Goal: Task Accomplishment & Management: Manage account settings

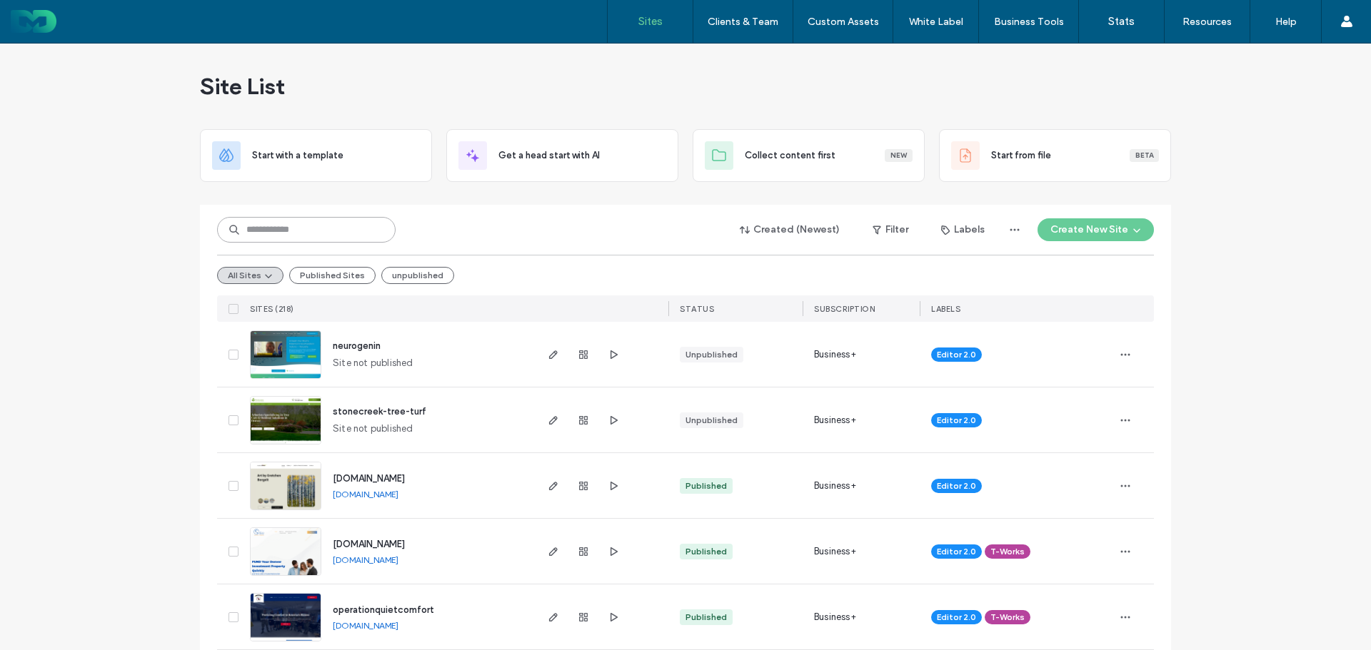
click at [291, 226] on input at bounding box center [306, 230] width 178 height 26
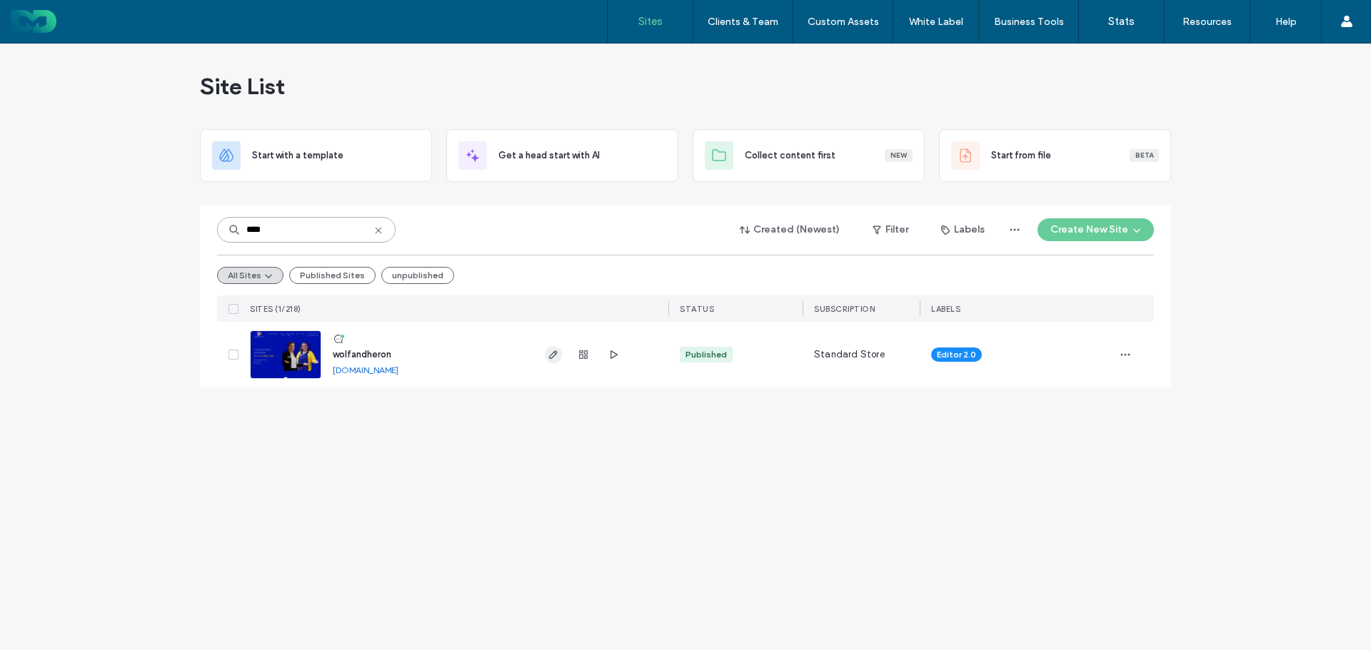
type input "****"
click at [555, 358] on icon "button" at bounding box center [553, 354] width 11 height 11
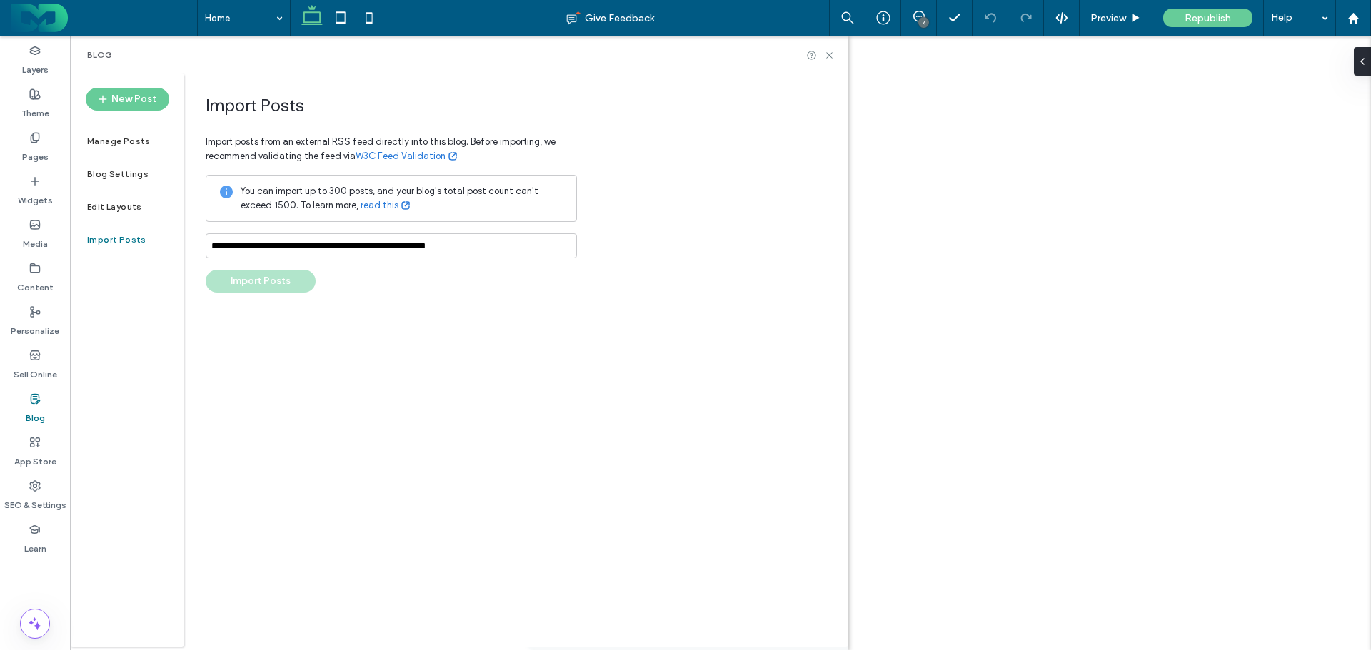
click at [521, 250] on input "**********" at bounding box center [391, 245] width 371 height 25
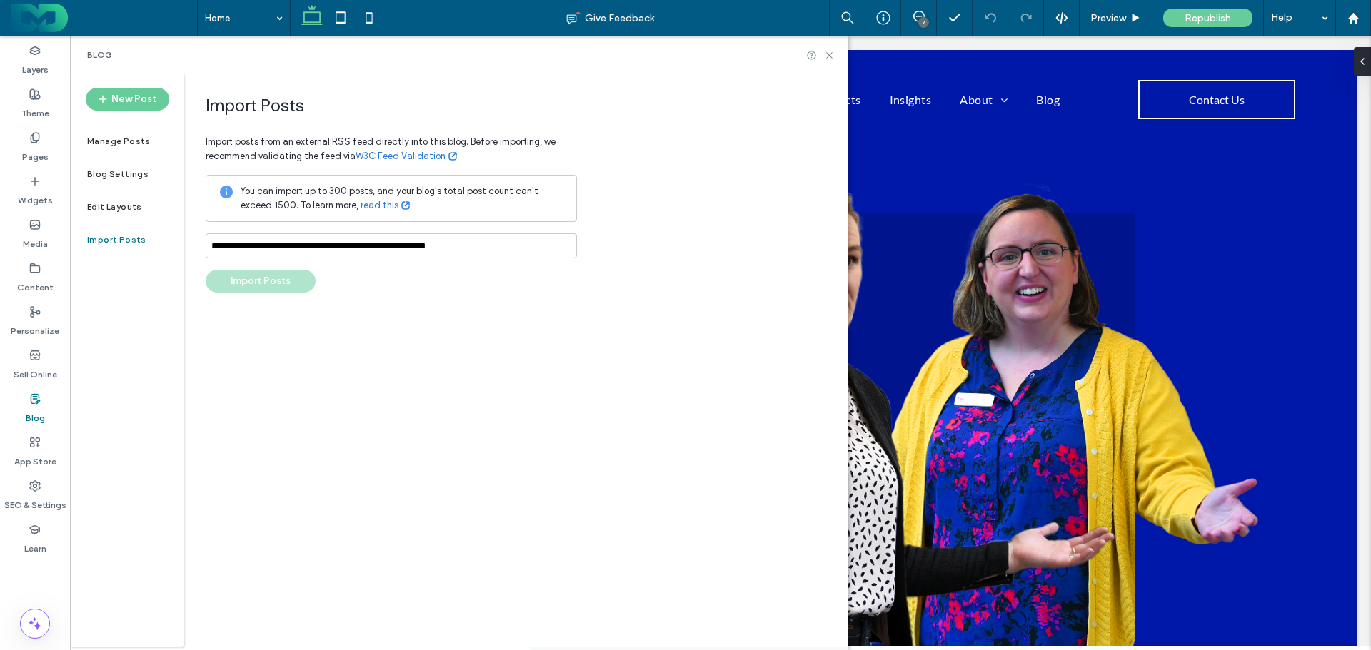
type input "**********"
click at [498, 240] on input "**********" at bounding box center [391, 245] width 371 height 25
click at [263, 278] on button "Validating..." at bounding box center [261, 281] width 110 height 23
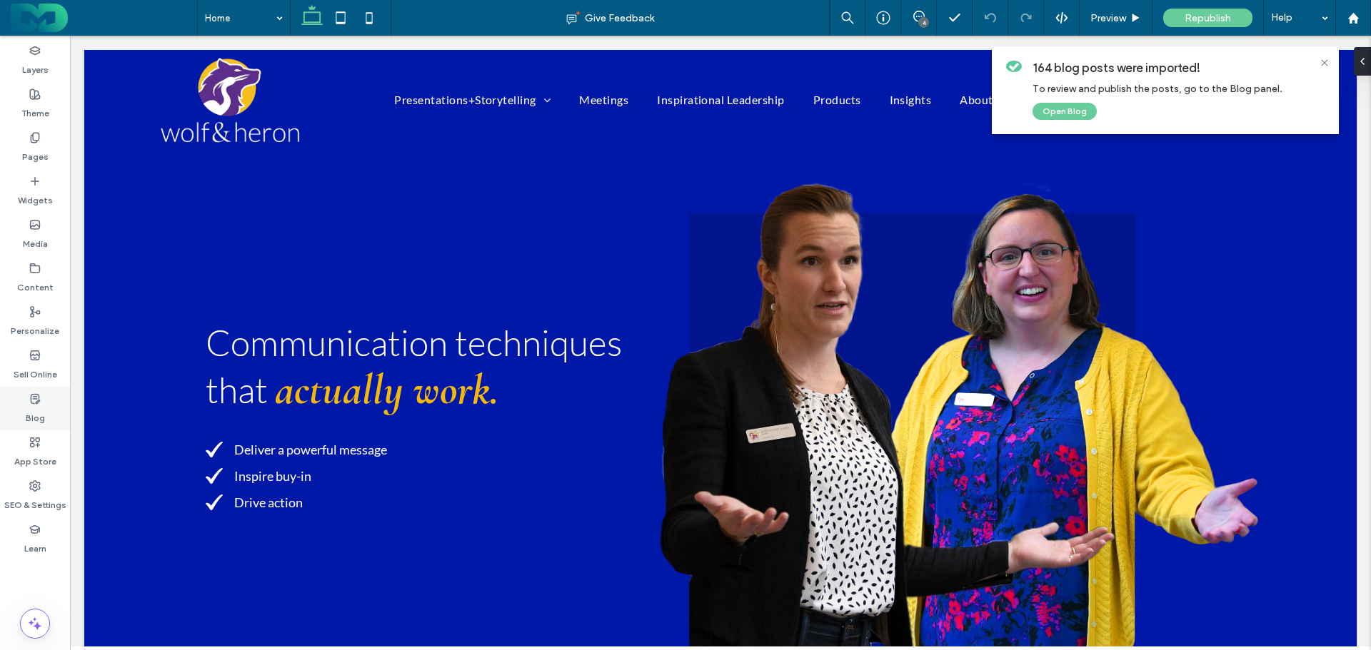
click at [33, 400] on icon at bounding box center [34, 398] width 11 height 11
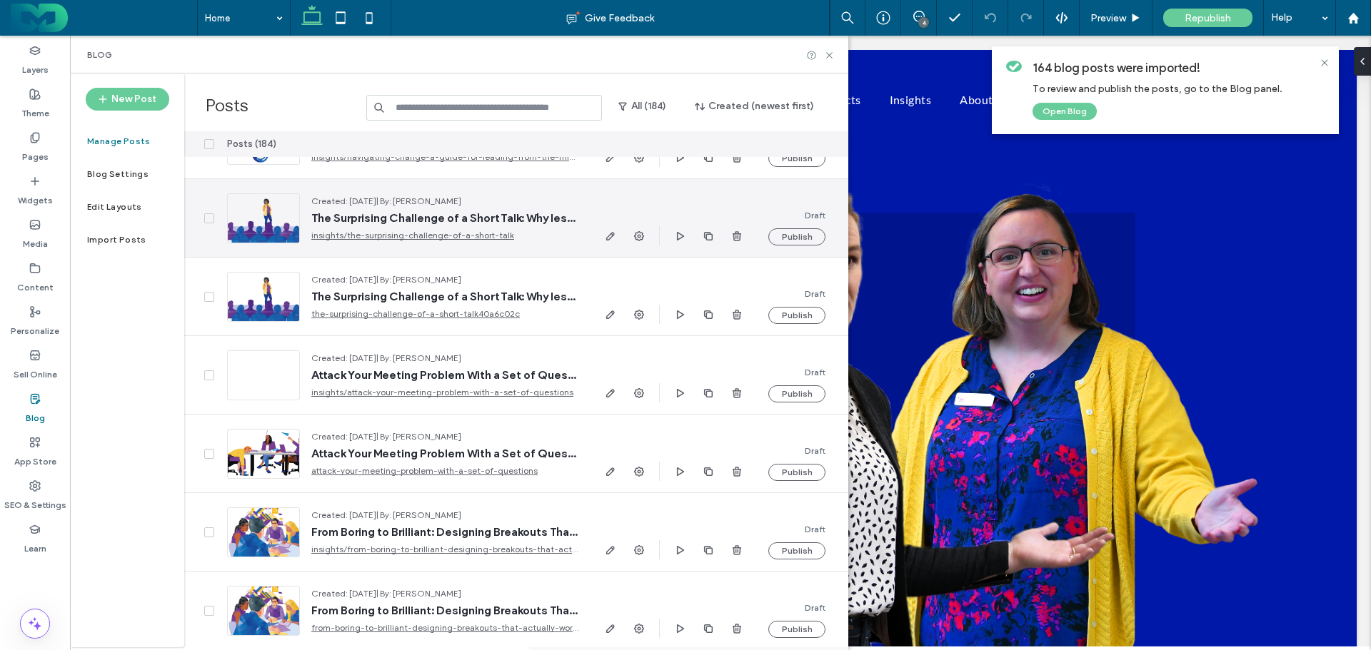
scroll to position [71, 0]
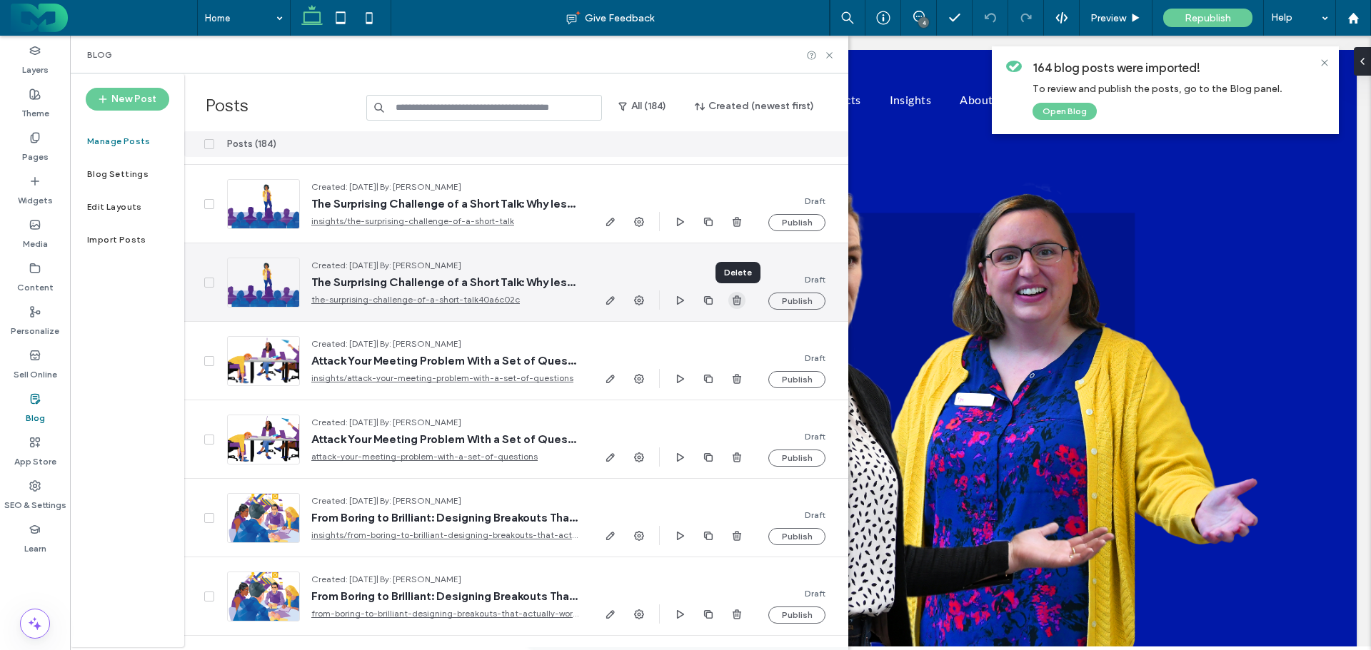
click at [737, 301] on use "button" at bounding box center [736, 300] width 9 height 9
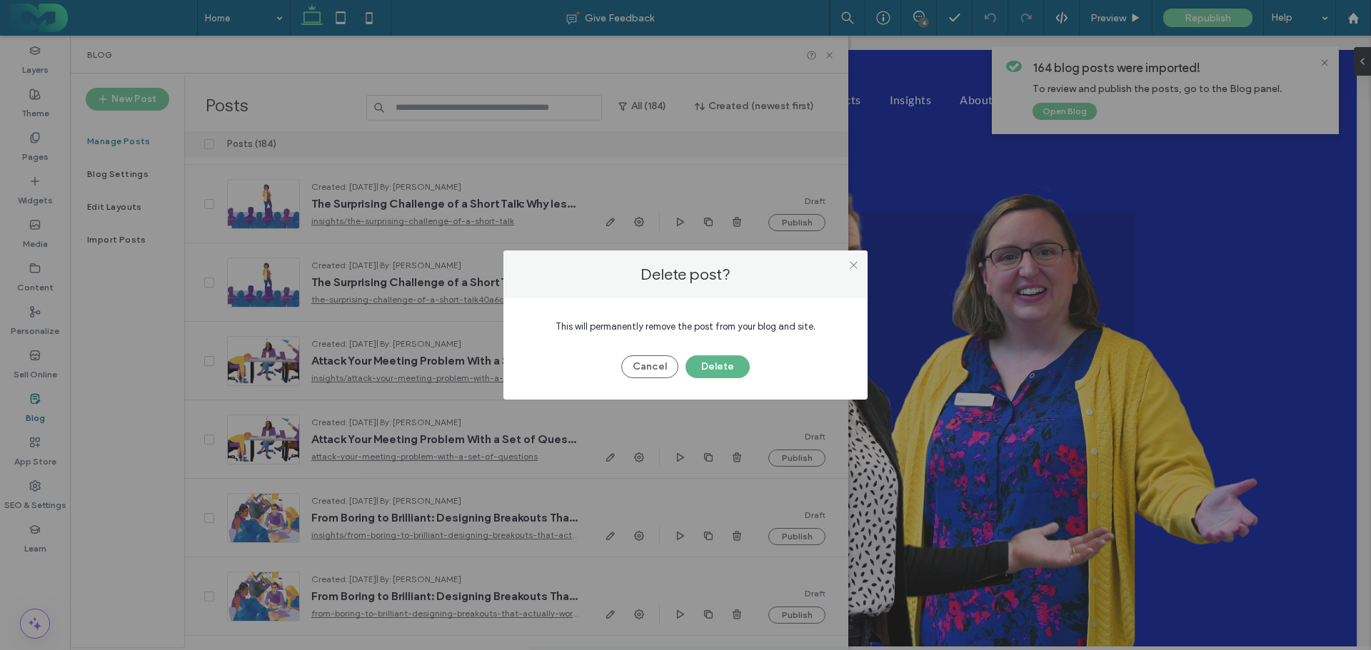
click at [712, 362] on button "Delete" at bounding box center [717, 366] width 64 height 23
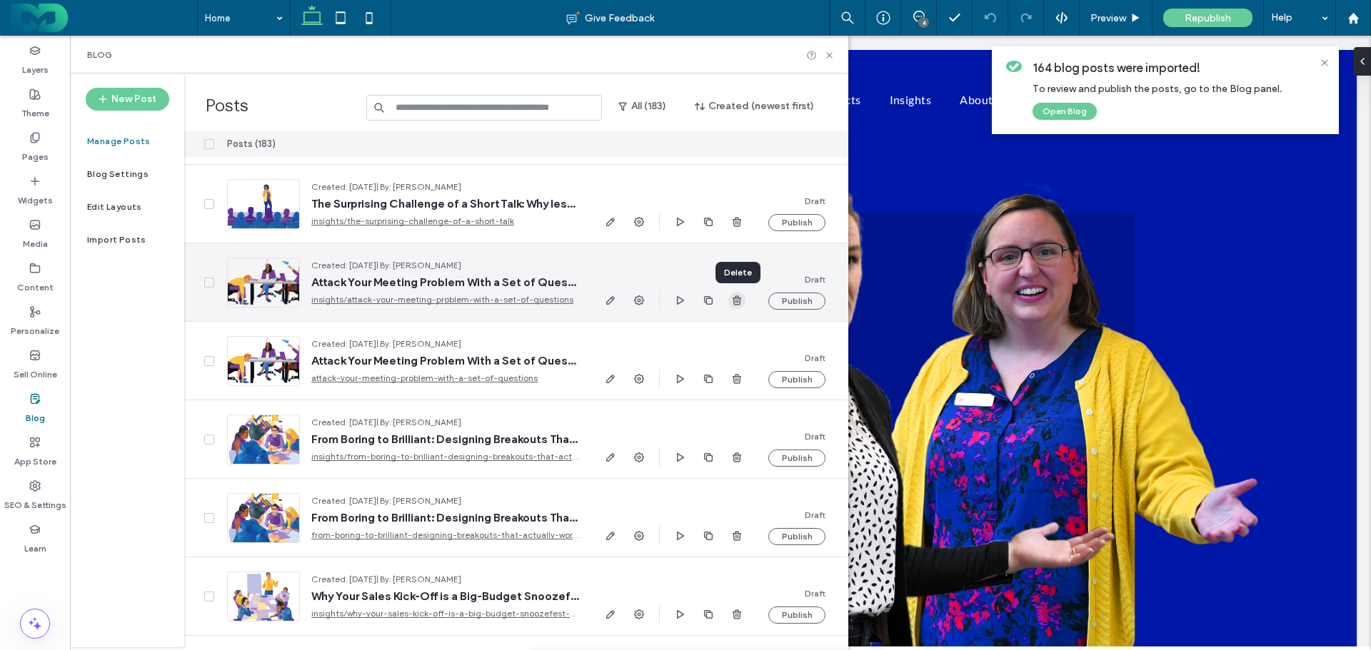
click at [737, 300] on icon "button" at bounding box center [736, 300] width 11 height 11
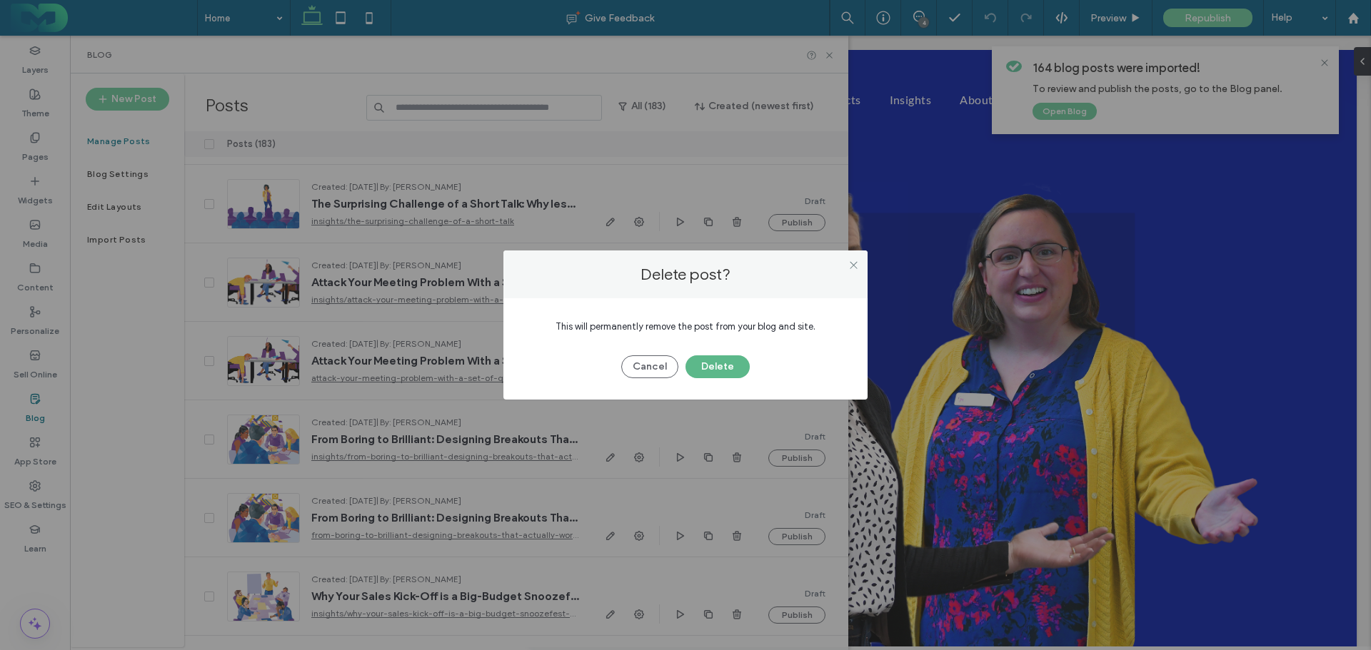
click at [715, 362] on button "Delete" at bounding box center [717, 366] width 64 height 23
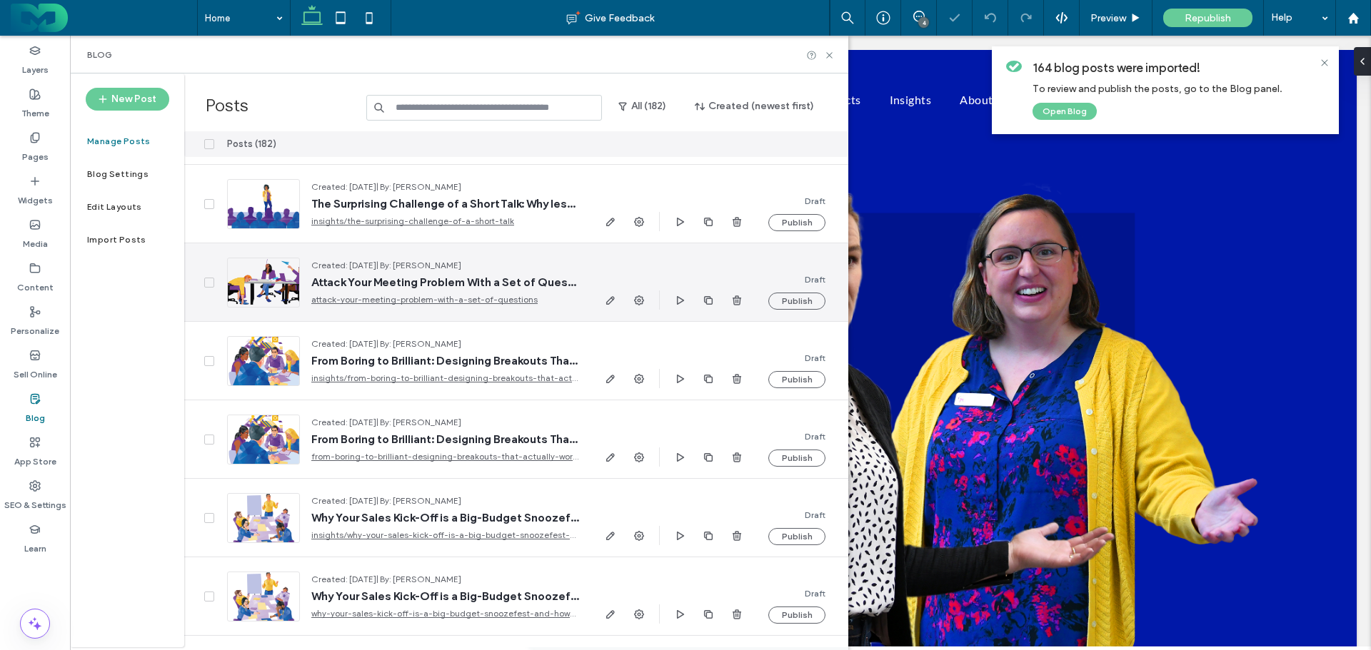
scroll to position [143, 0]
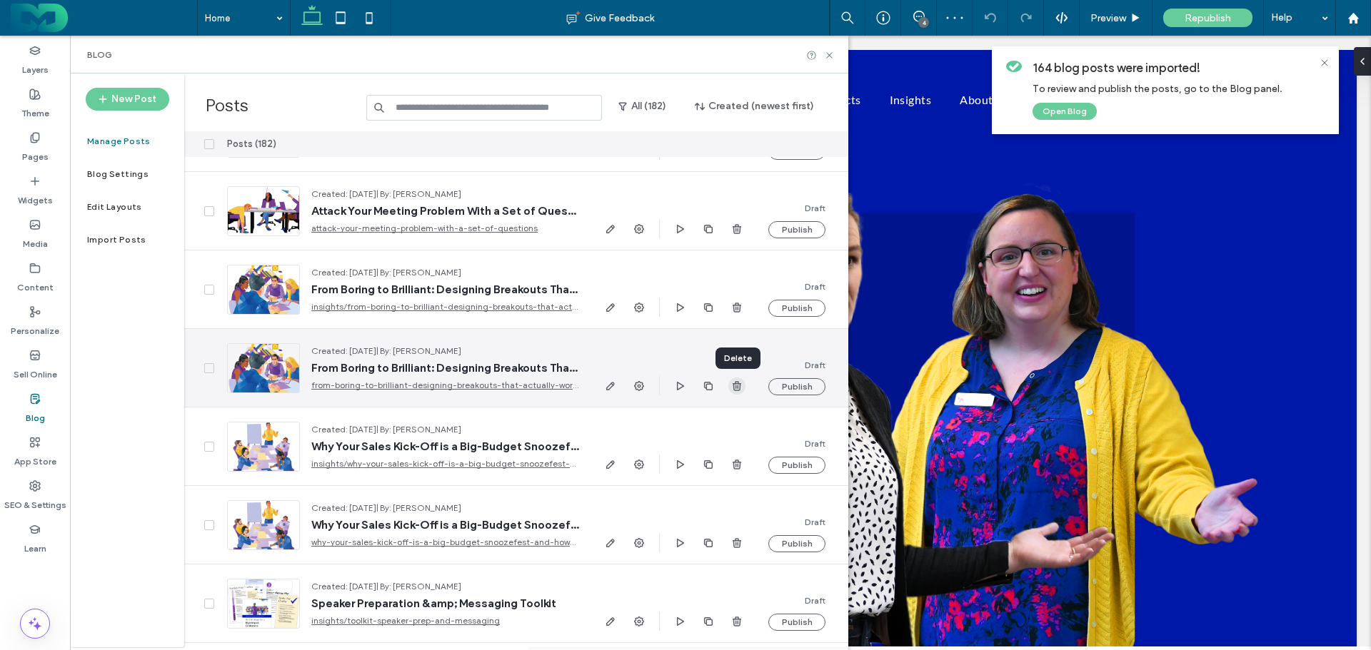
click at [737, 385] on use "button" at bounding box center [736, 385] width 9 height 9
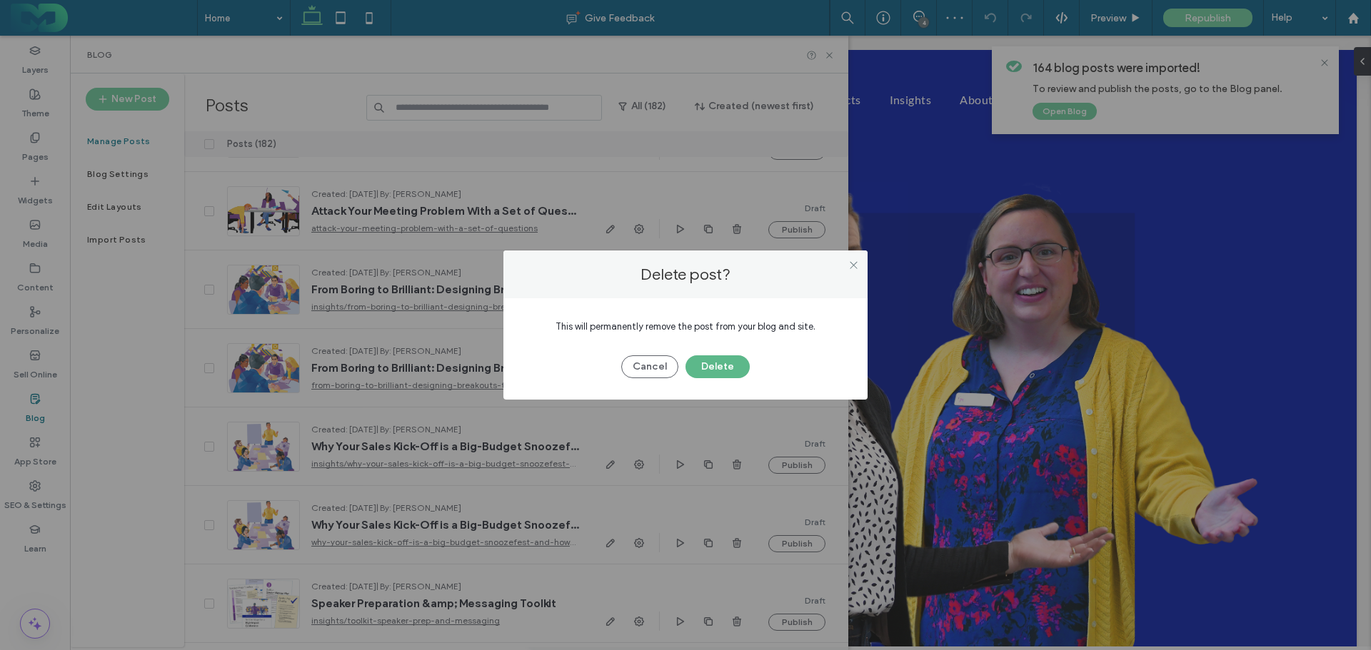
click at [708, 357] on button "Delete" at bounding box center [717, 366] width 64 height 23
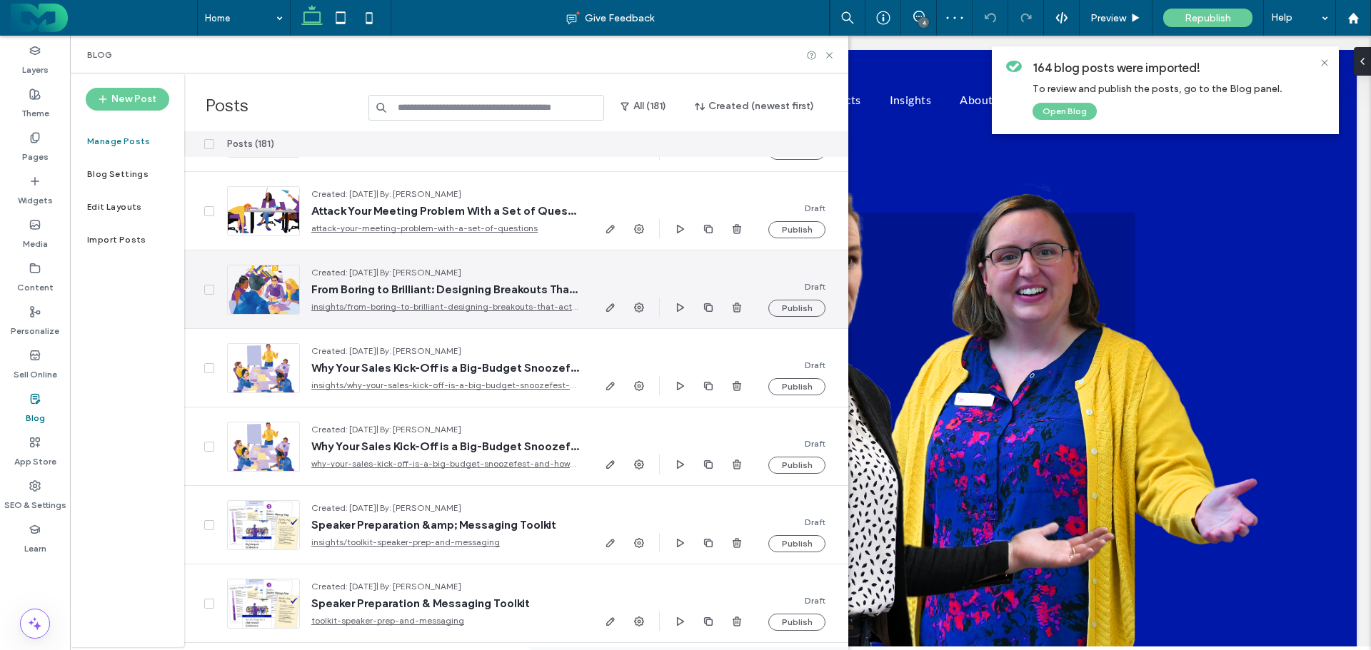
scroll to position [214, 0]
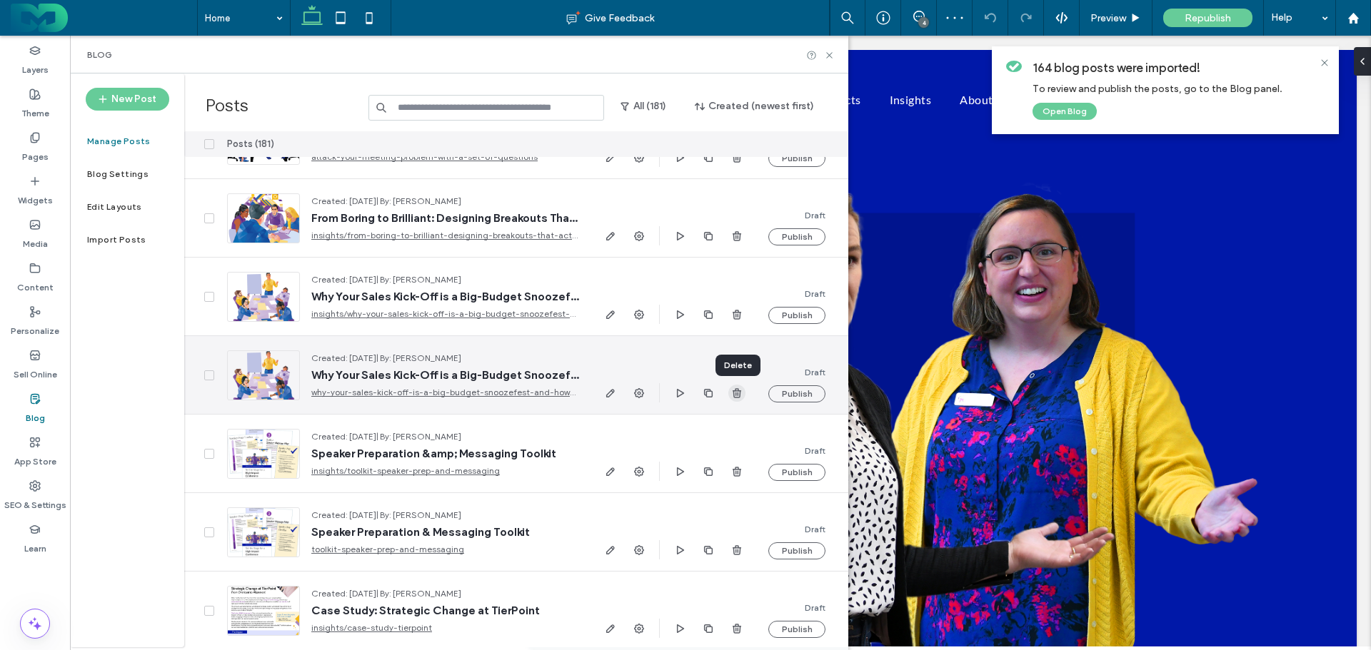
click at [740, 393] on use "button" at bounding box center [736, 392] width 9 height 9
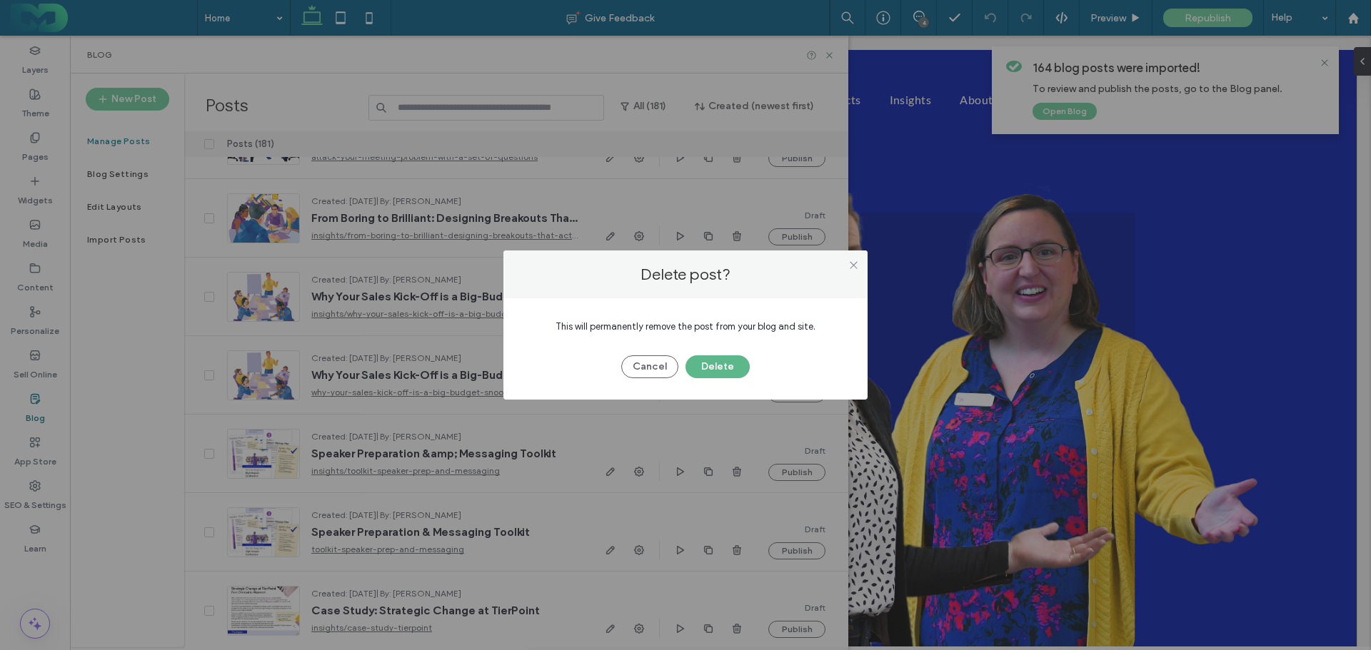
click at [702, 369] on button "Delete" at bounding box center [717, 366] width 64 height 23
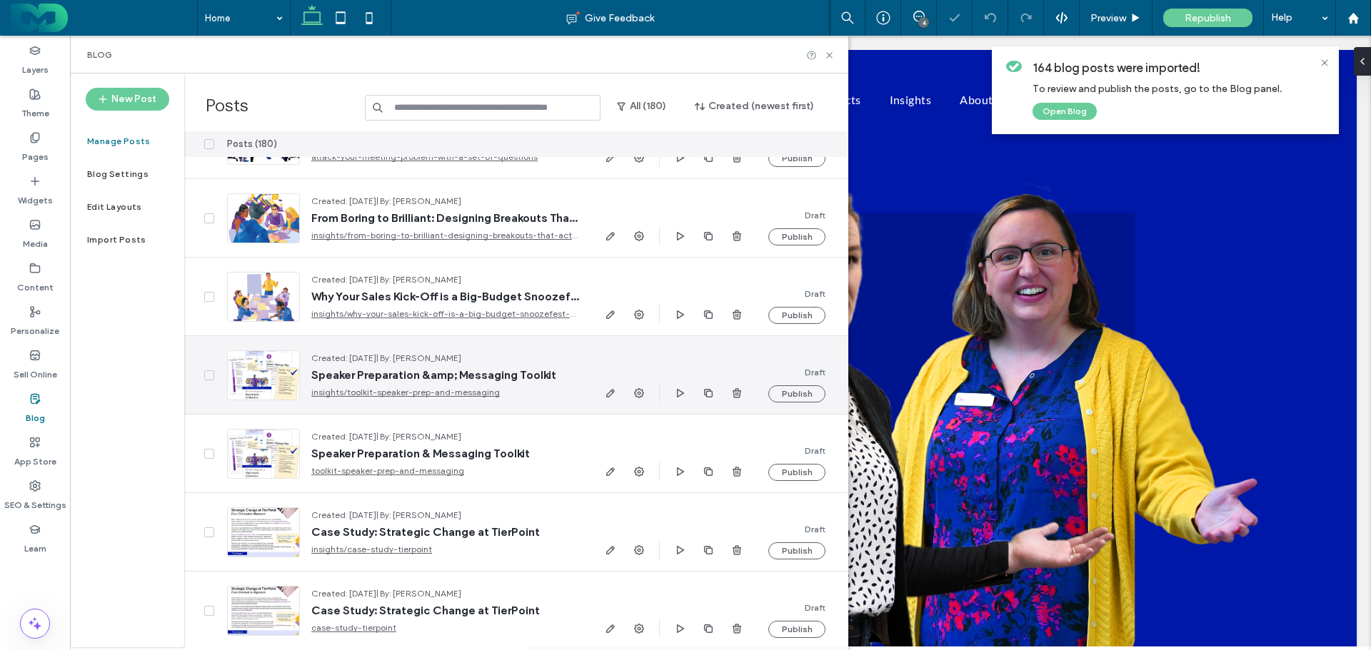
scroll to position [357, 0]
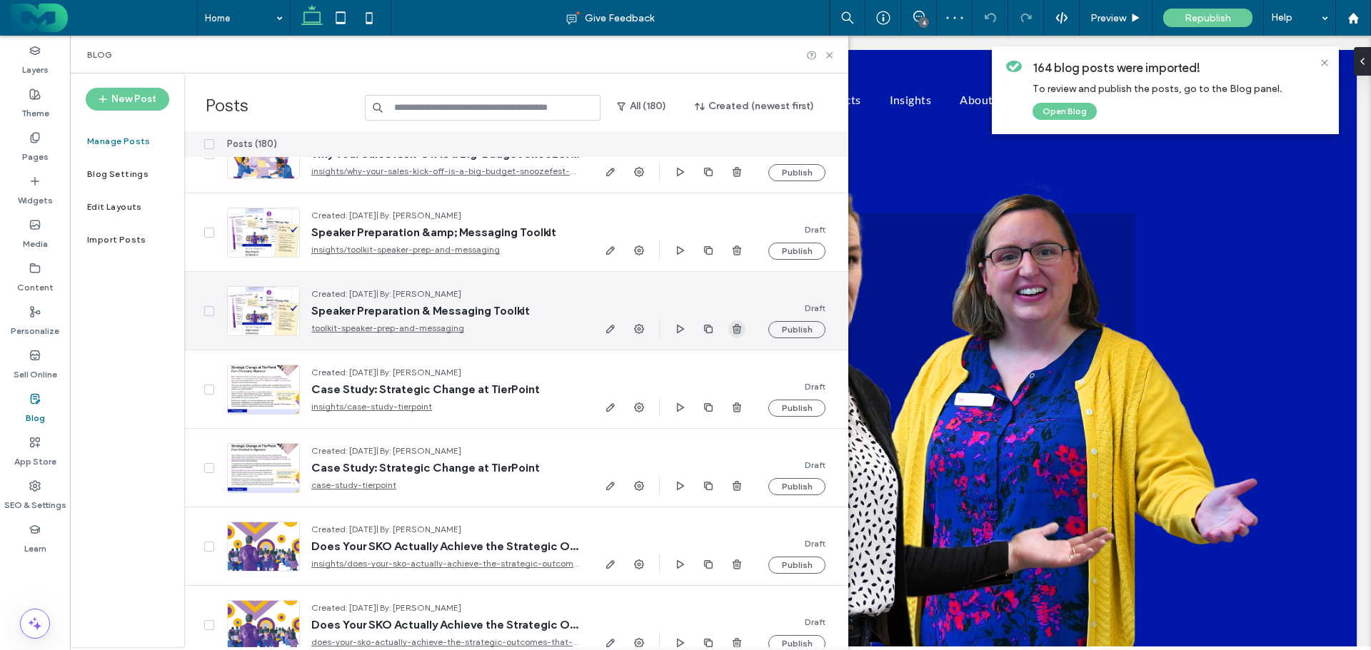
click at [734, 328] on use "button" at bounding box center [736, 328] width 9 height 9
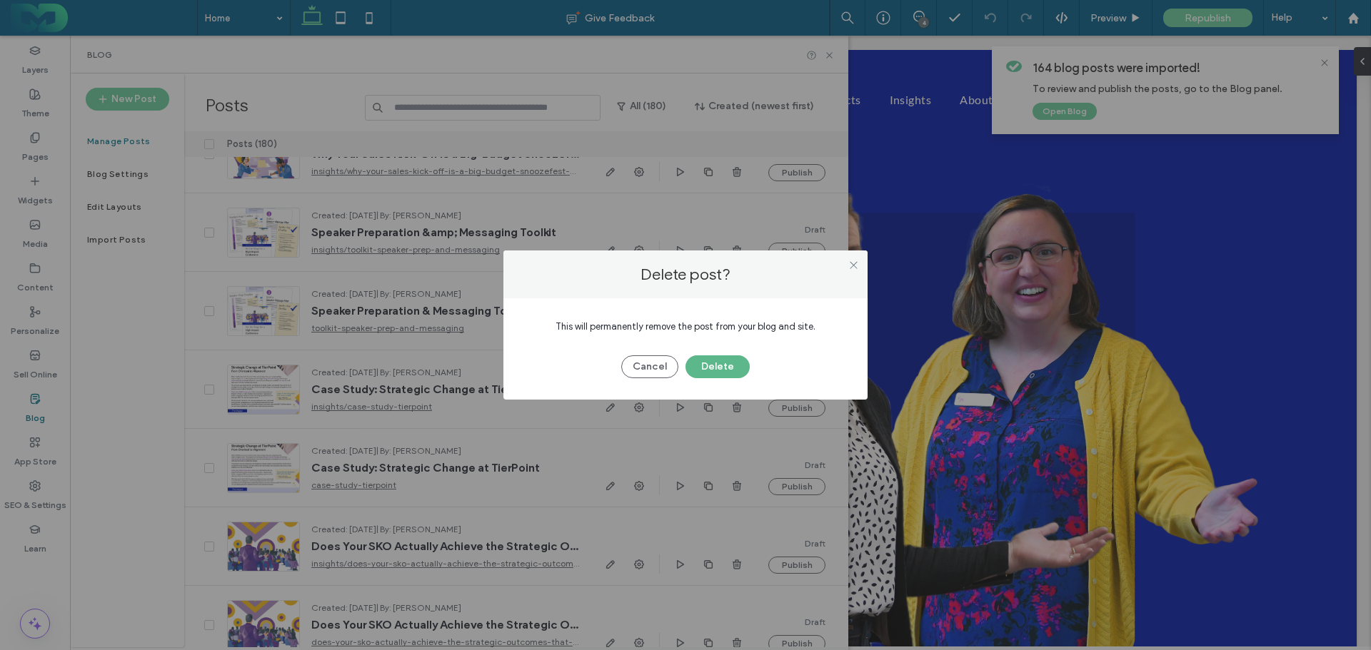
click at [717, 361] on button "Delete" at bounding box center [717, 366] width 64 height 23
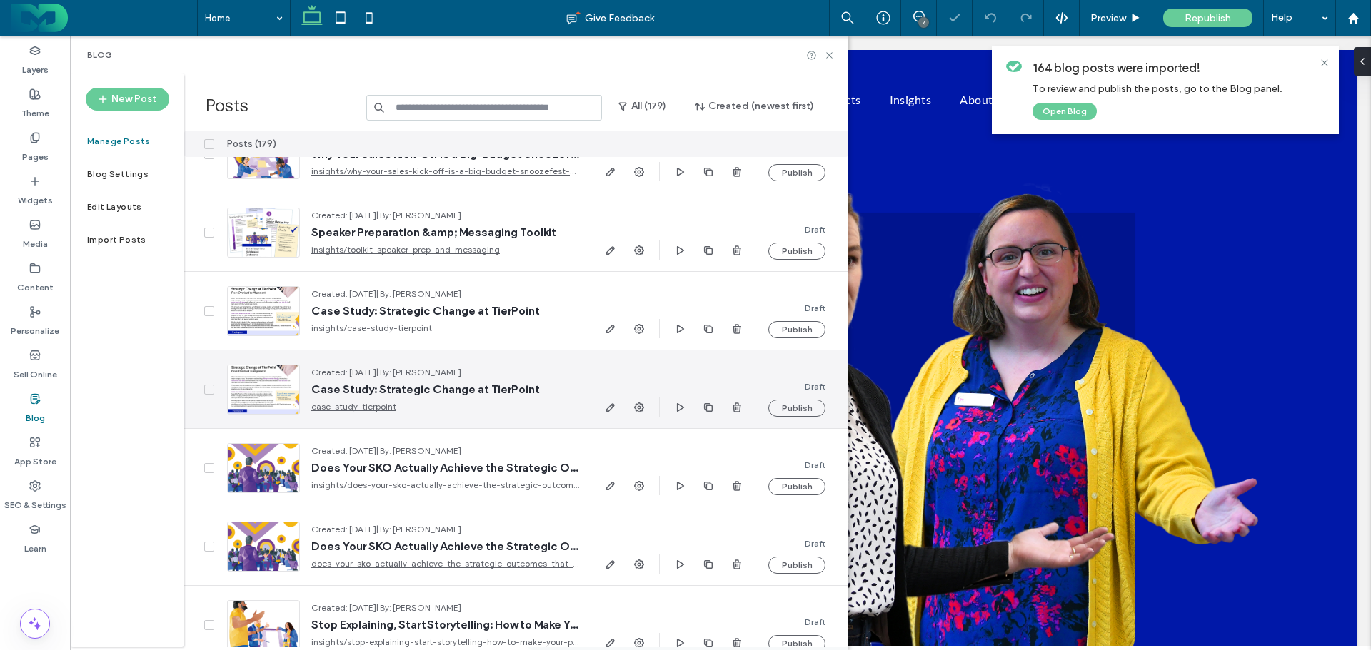
scroll to position [428, 0]
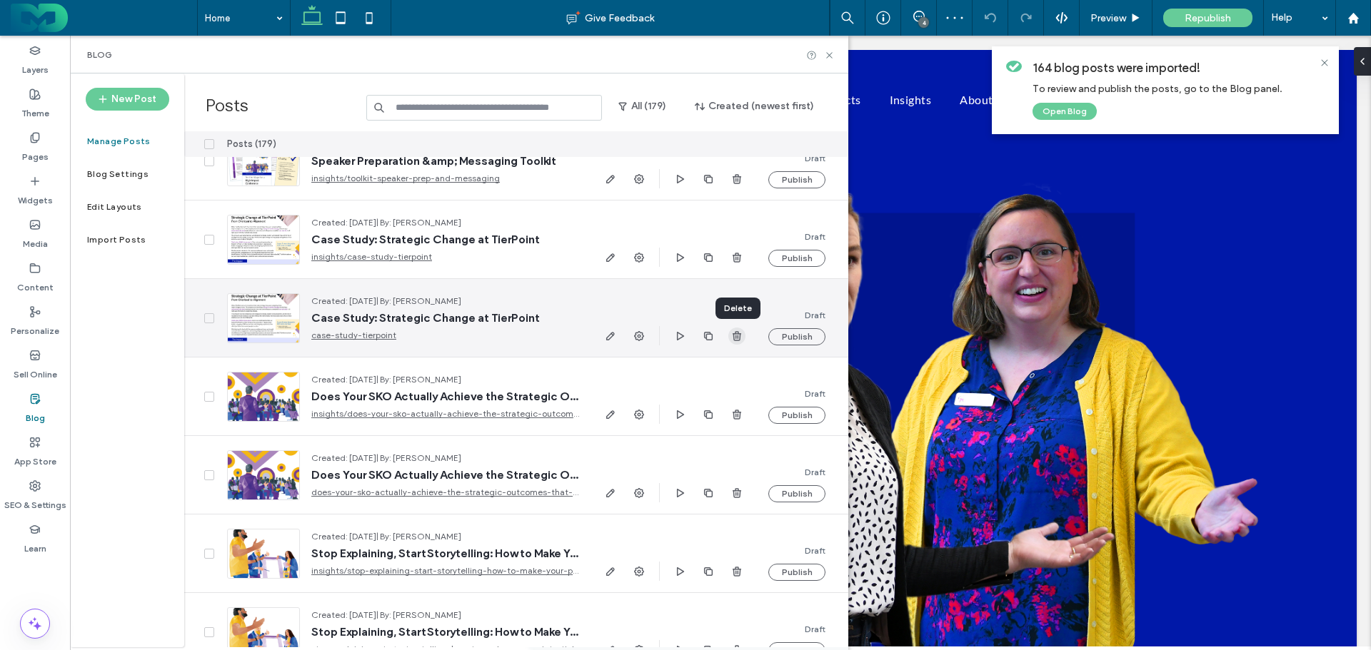
click at [732, 332] on icon "button" at bounding box center [736, 336] width 11 height 11
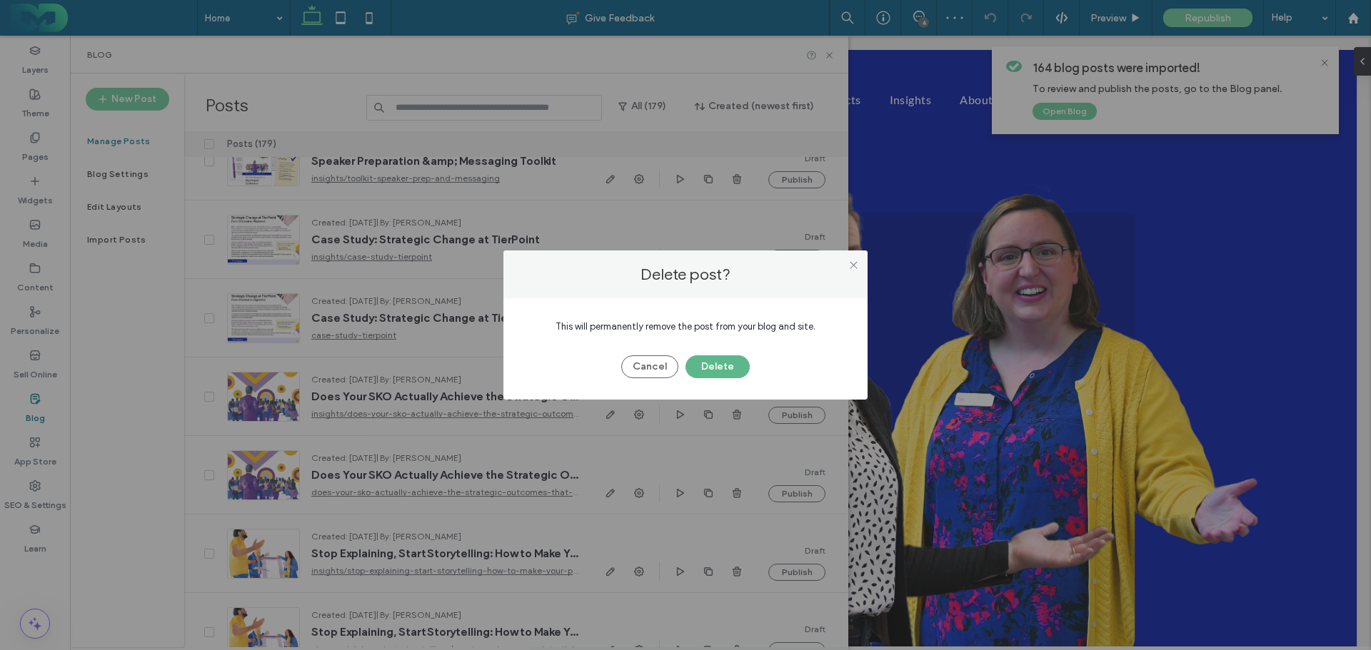
click at [716, 360] on button "Delete" at bounding box center [717, 366] width 64 height 23
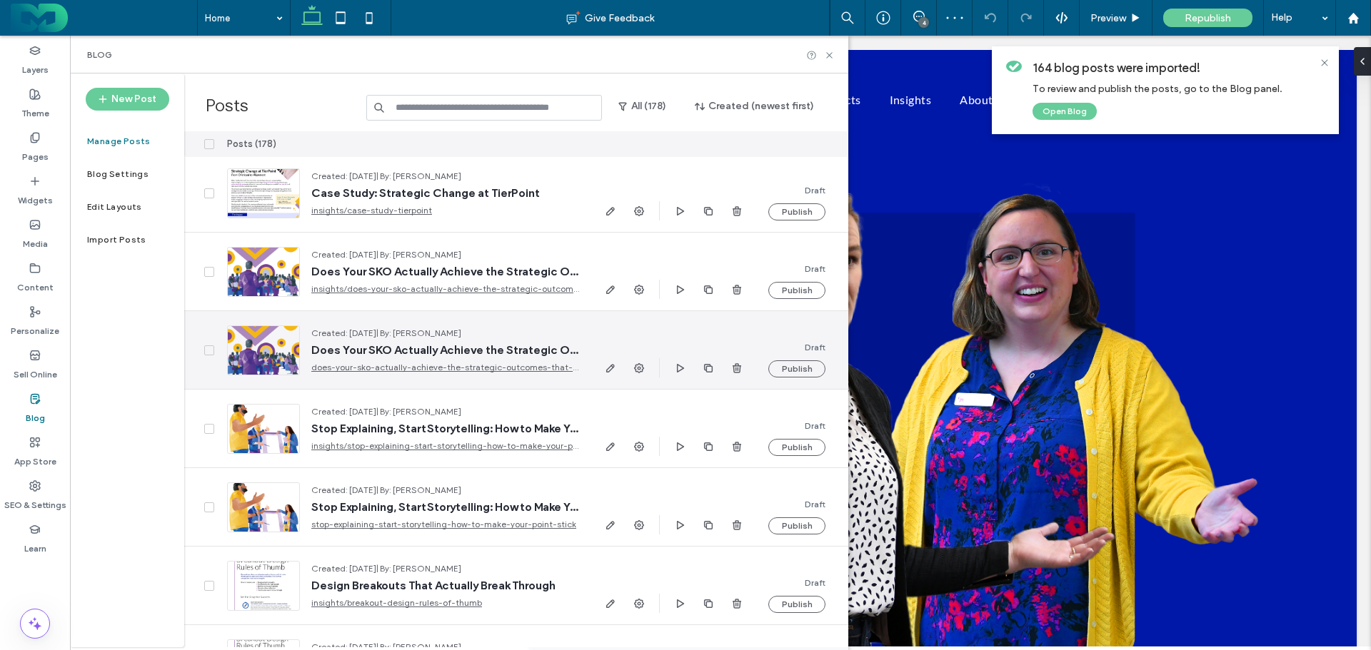
scroll to position [500, 0]
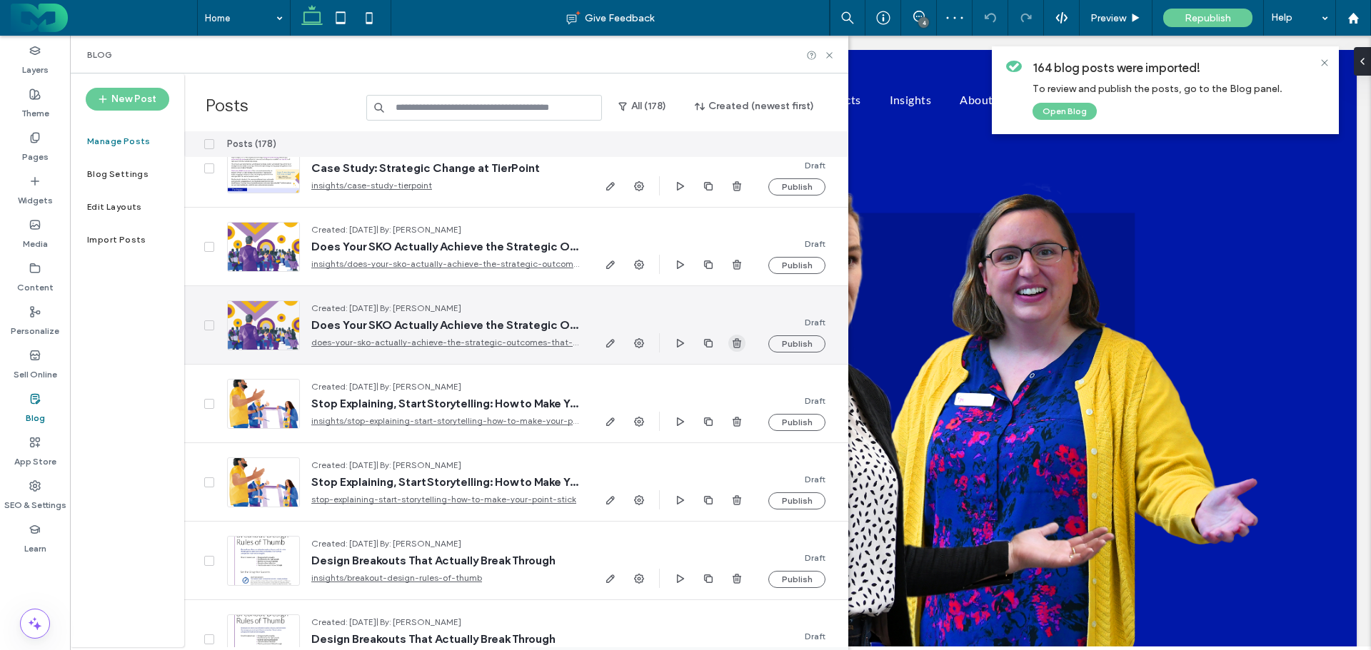
click at [735, 338] on icon "button" at bounding box center [736, 343] width 11 height 11
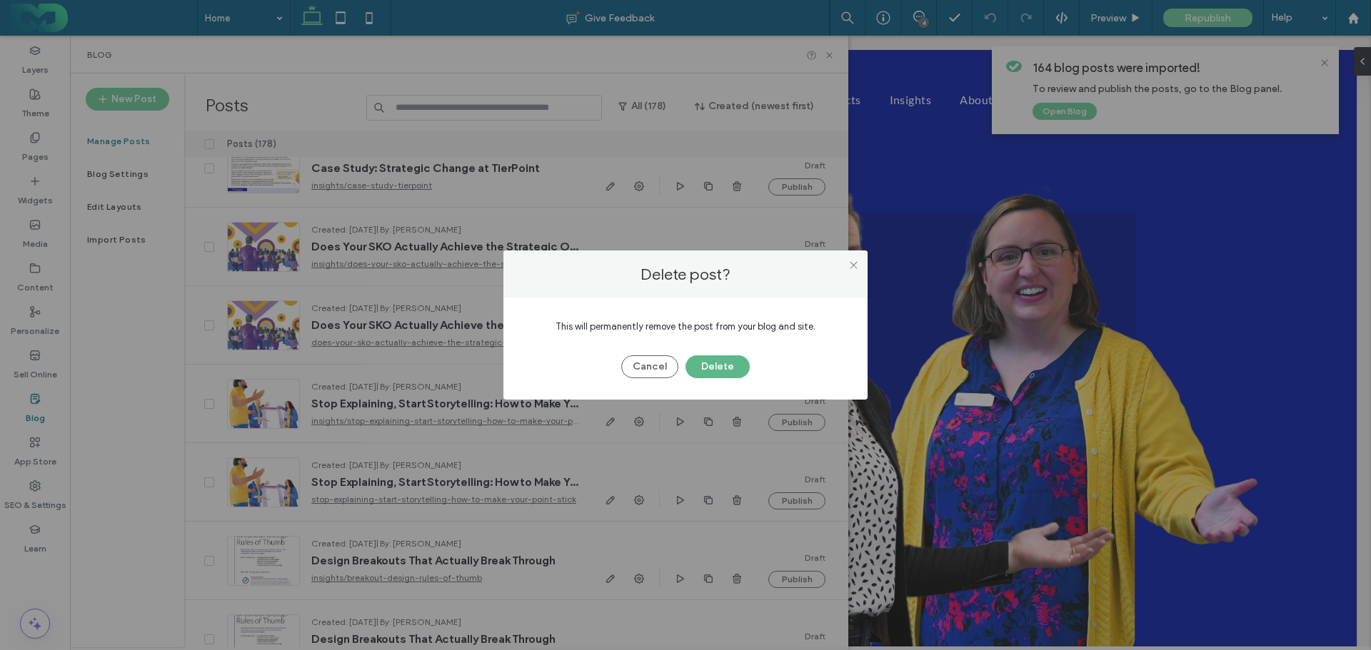
click at [722, 360] on button "Delete" at bounding box center [717, 366] width 64 height 23
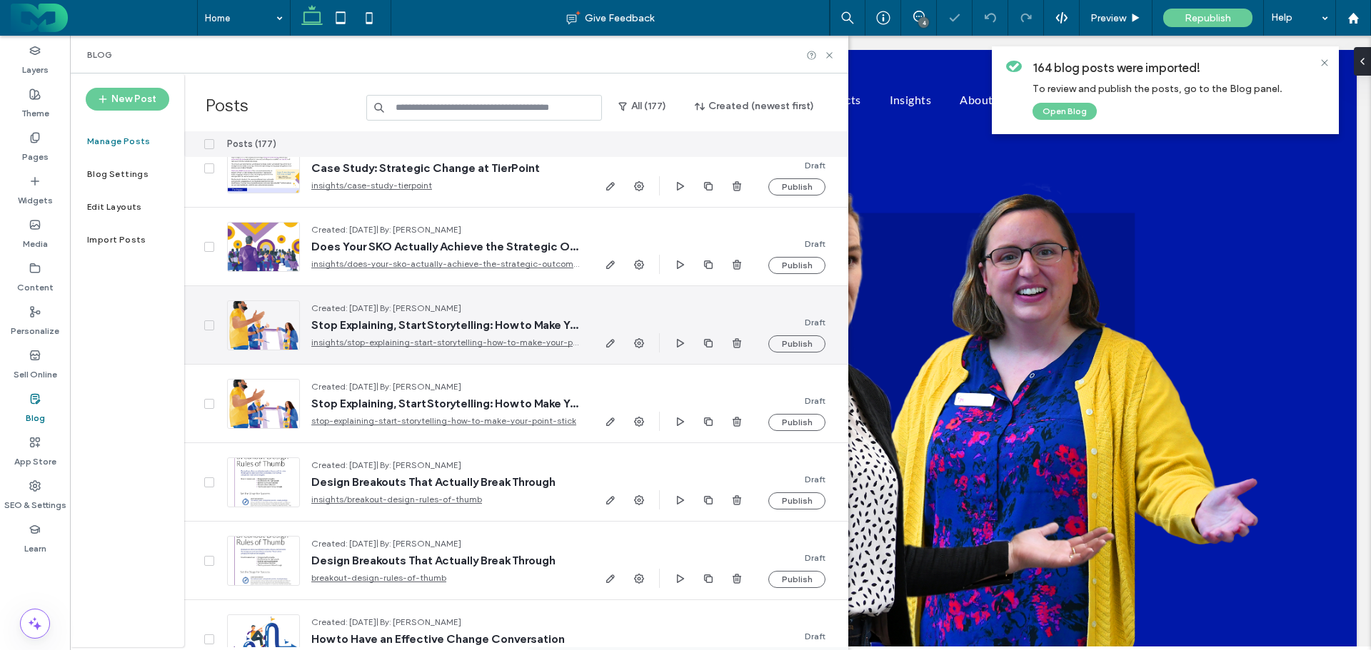
scroll to position [571, 0]
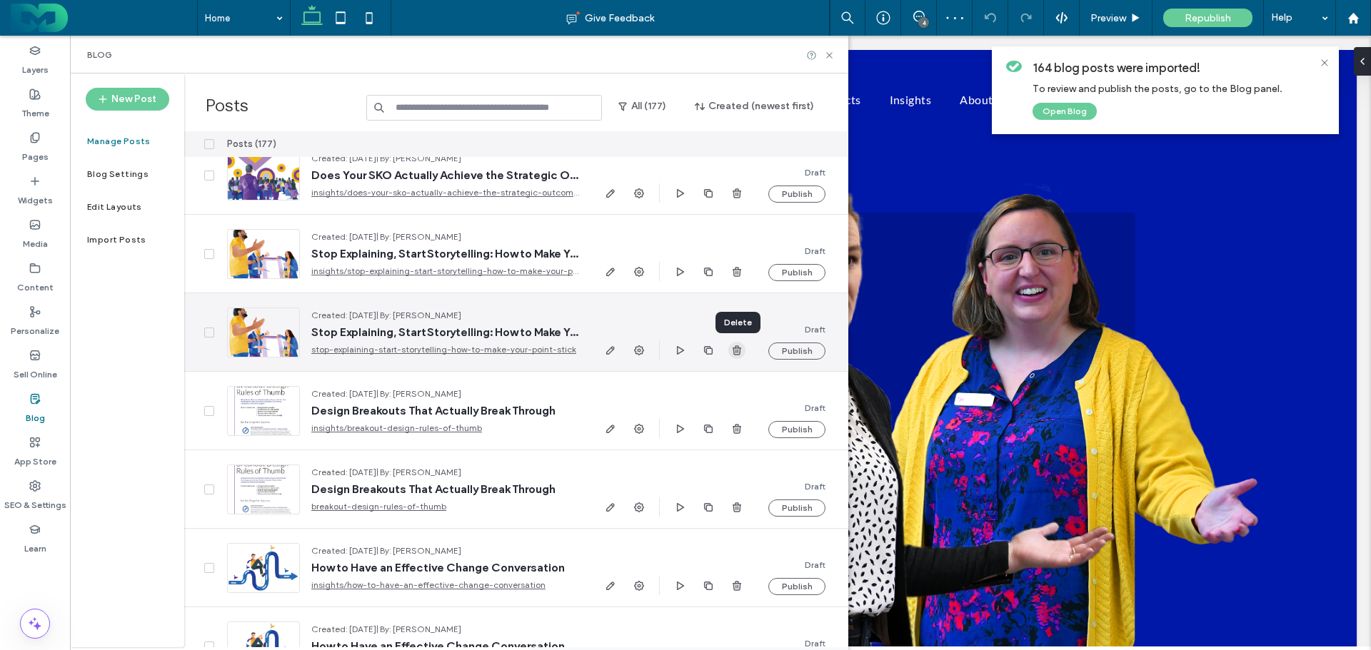
click at [735, 348] on use "button" at bounding box center [736, 349] width 9 height 9
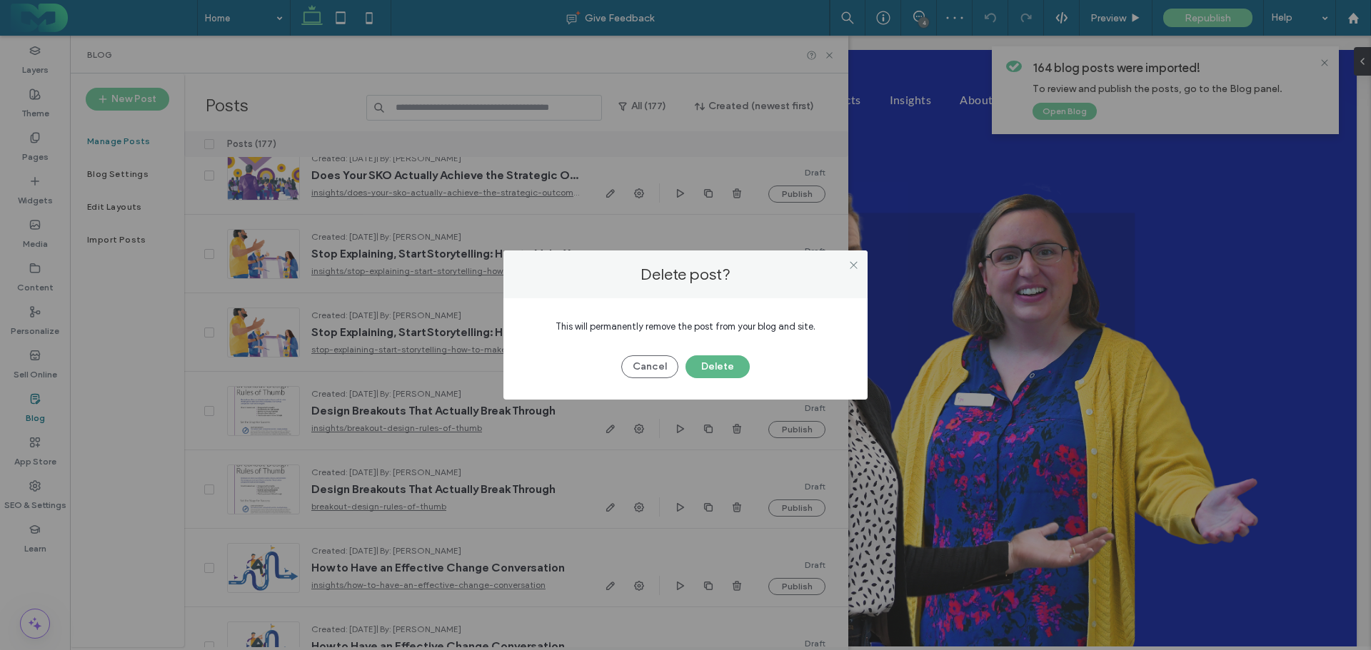
click at [718, 364] on button "Delete" at bounding box center [717, 366] width 64 height 23
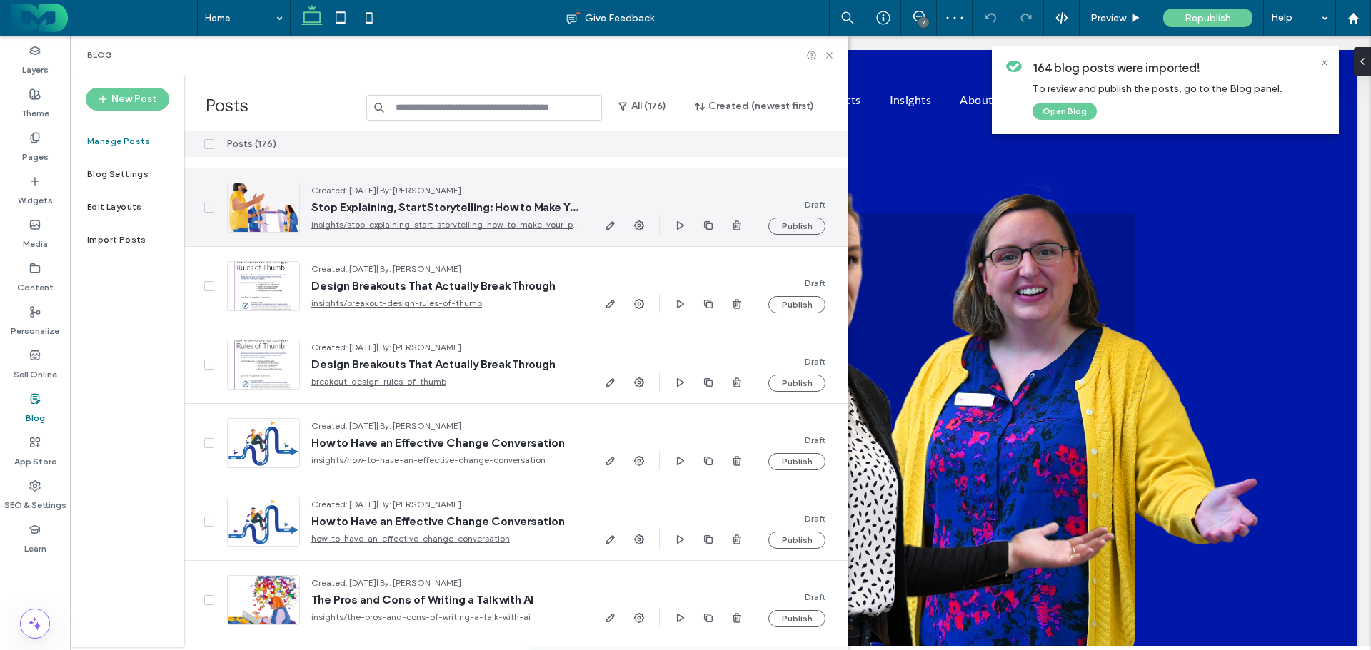
scroll to position [714, 0]
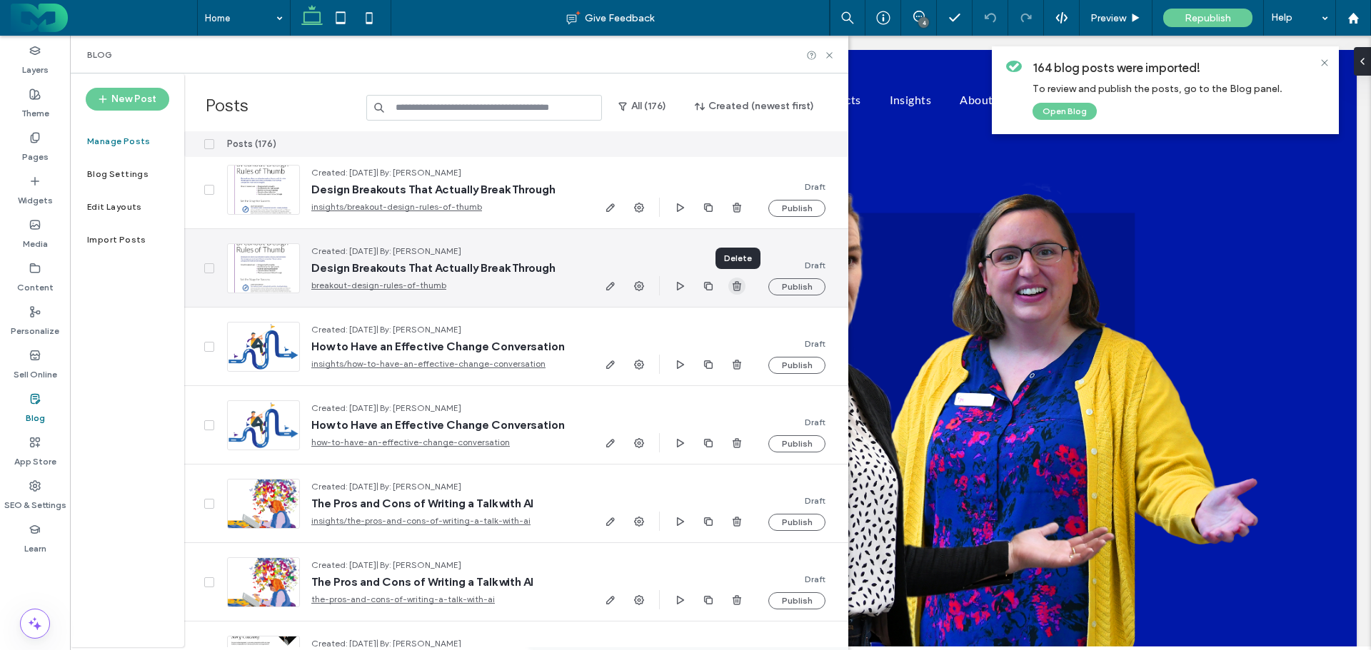
click at [736, 279] on span "button" at bounding box center [736, 286] width 17 height 17
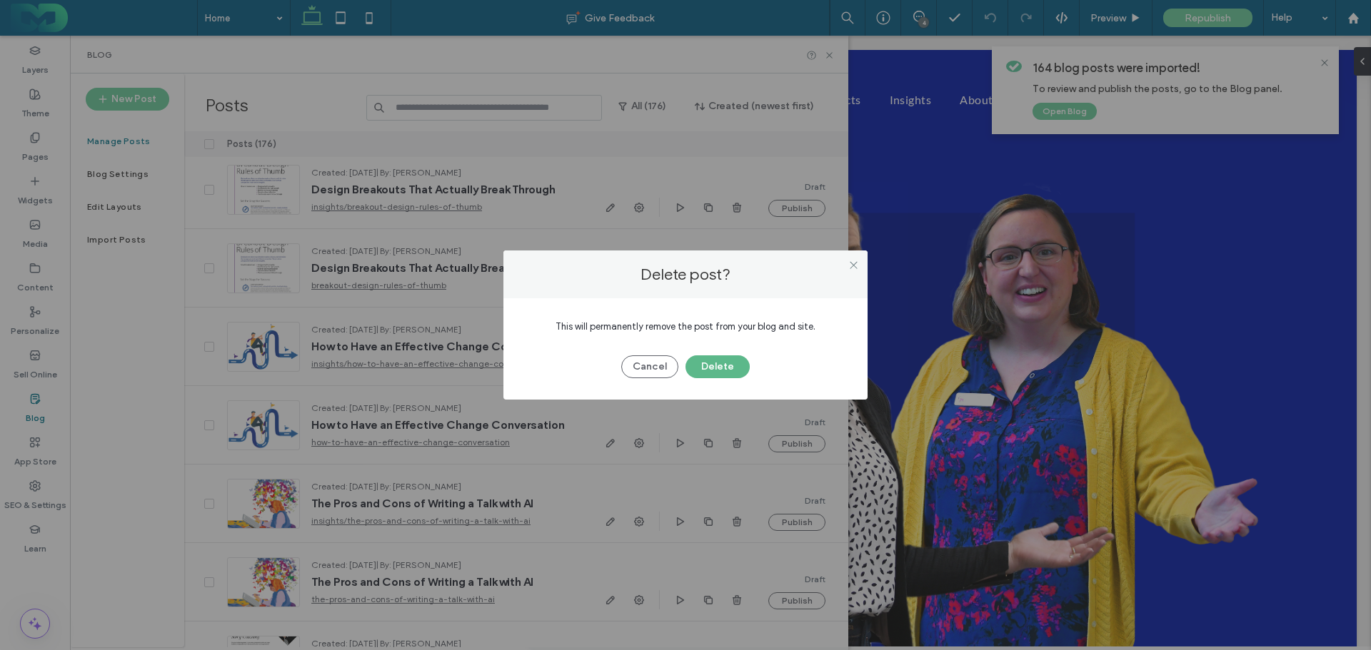
click at [709, 359] on button "Delete" at bounding box center [717, 366] width 64 height 23
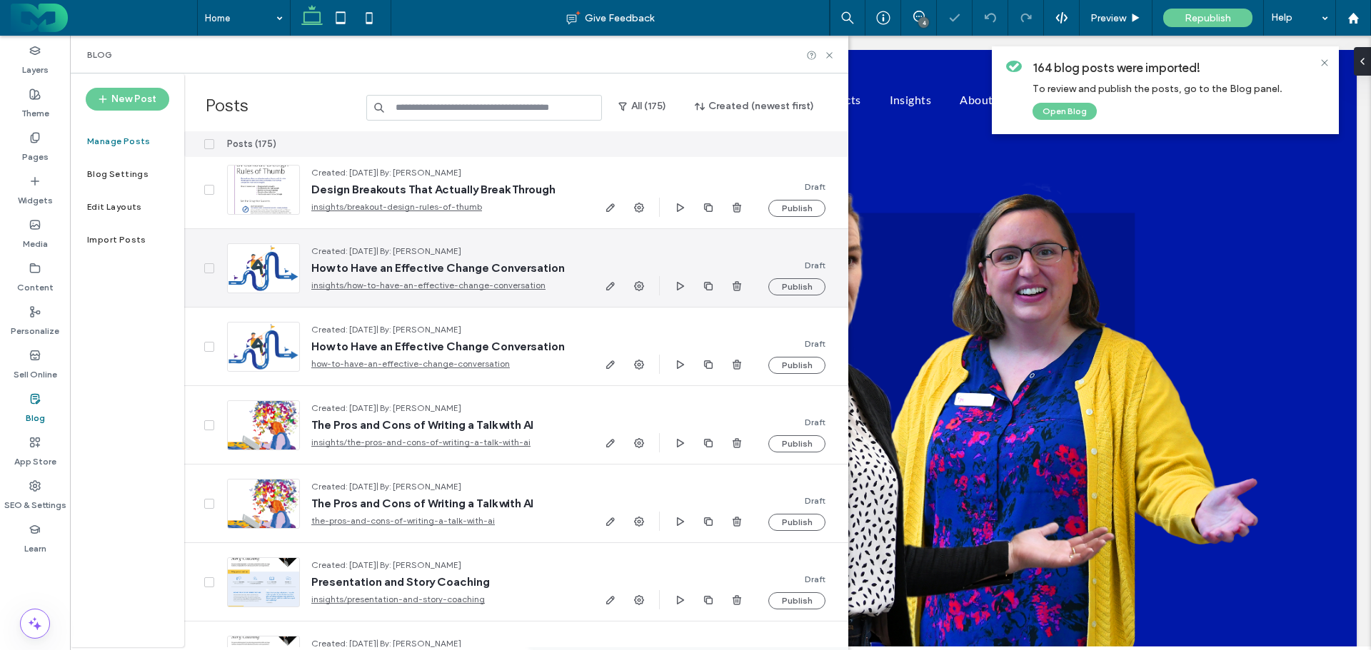
scroll to position [785, 0]
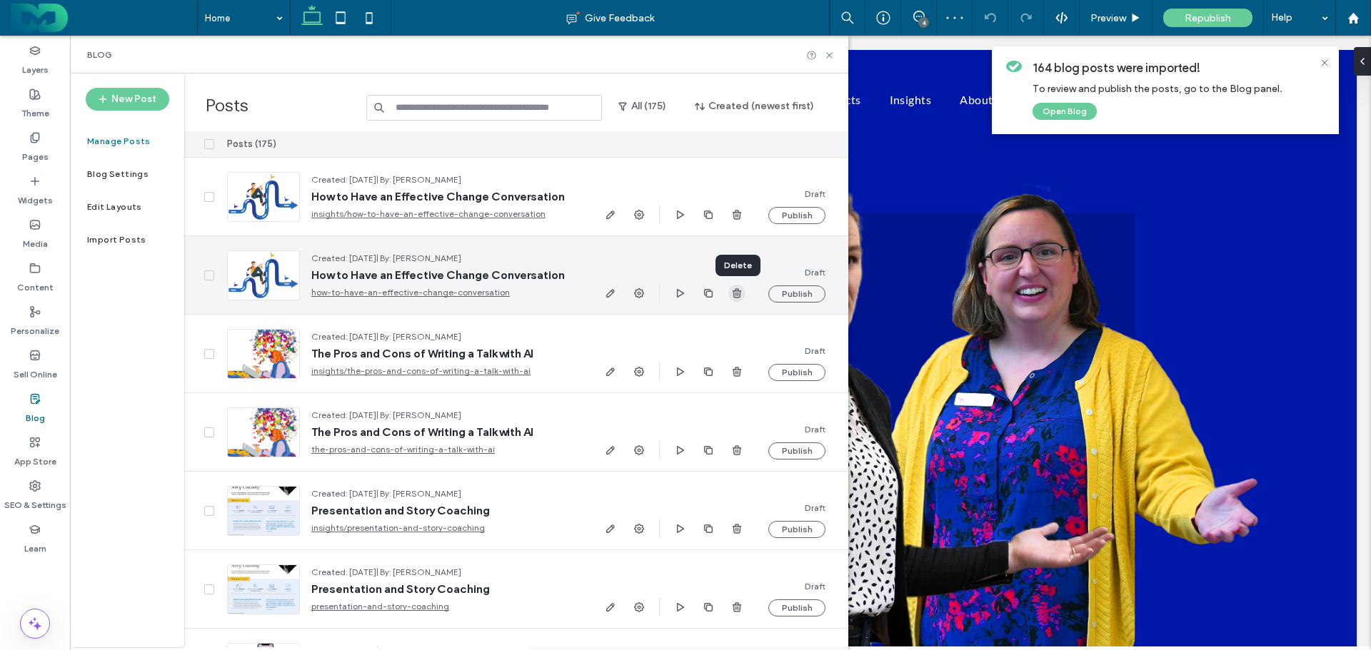
click at [732, 292] on icon "button" at bounding box center [736, 293] width 11 height 11
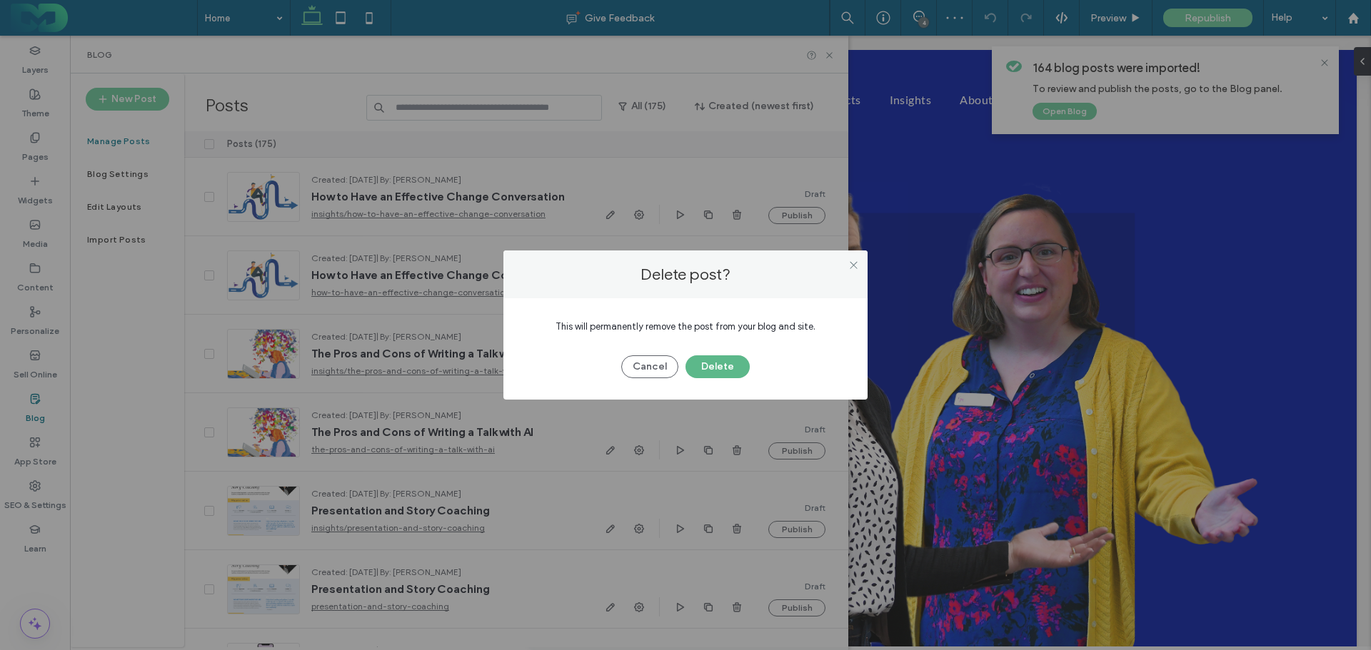
click at [708, 368] on button "Delete" at bounding box center [717, 366] width 64 height 23
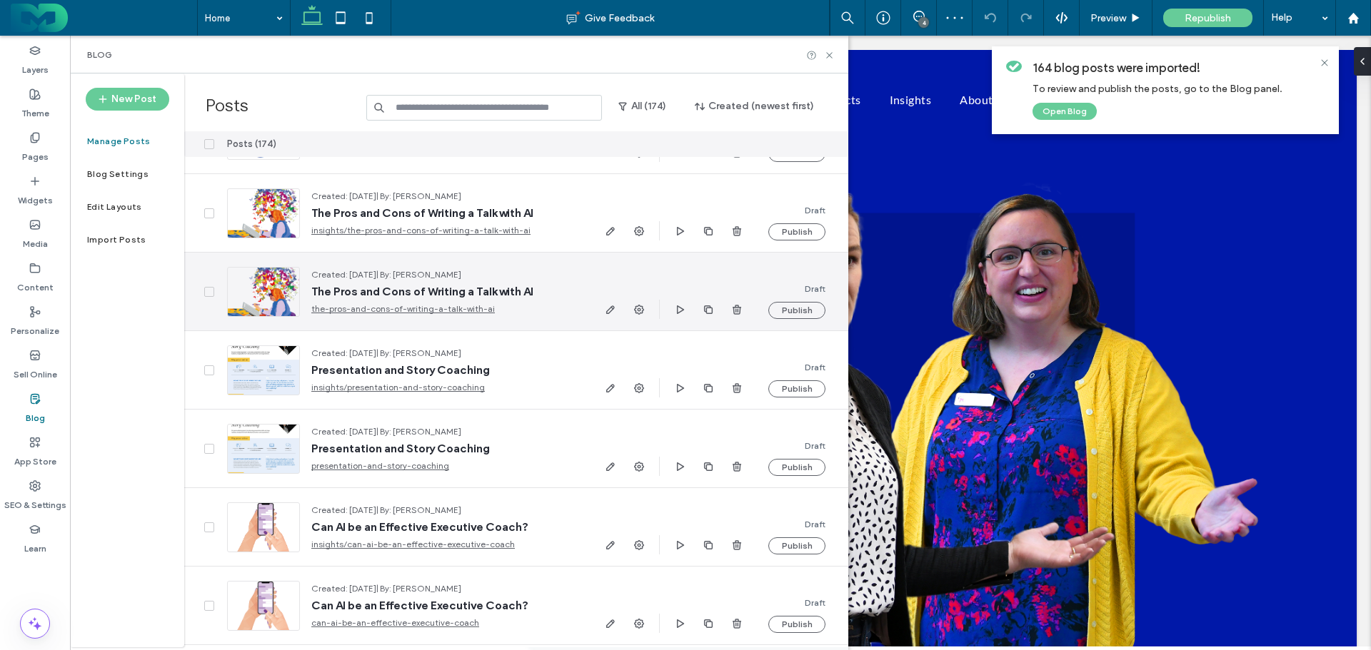
scroll to position [857, 0]
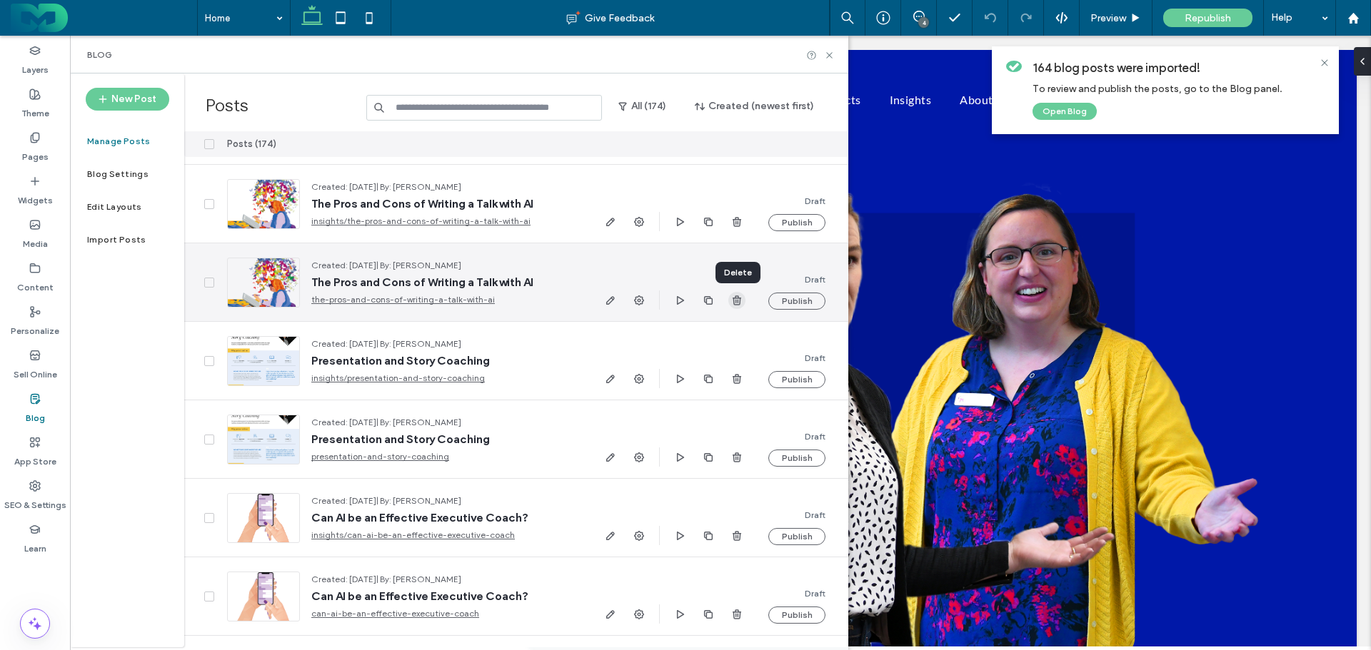
click at [733, 298] on use "button" at bounding box center [736, 300] width 9 height 9
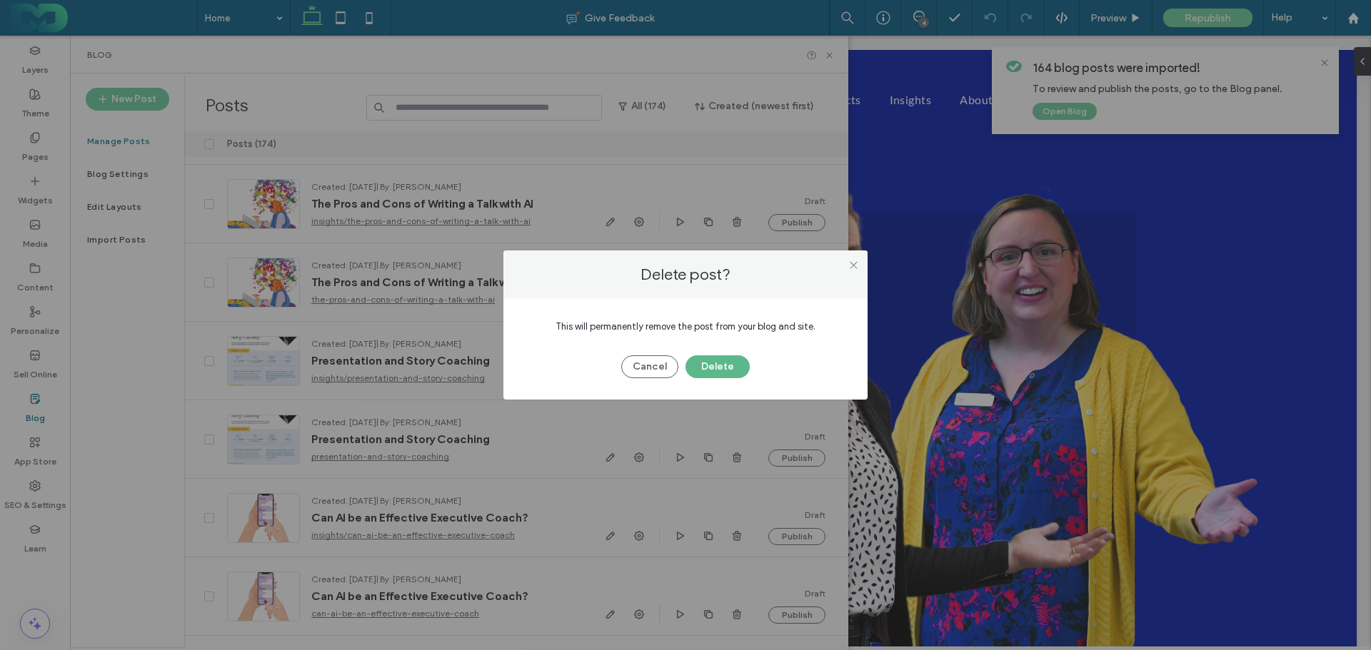
click at [715, 367] on button "Delete" at bounding box center [717, 366] width 64 height 23
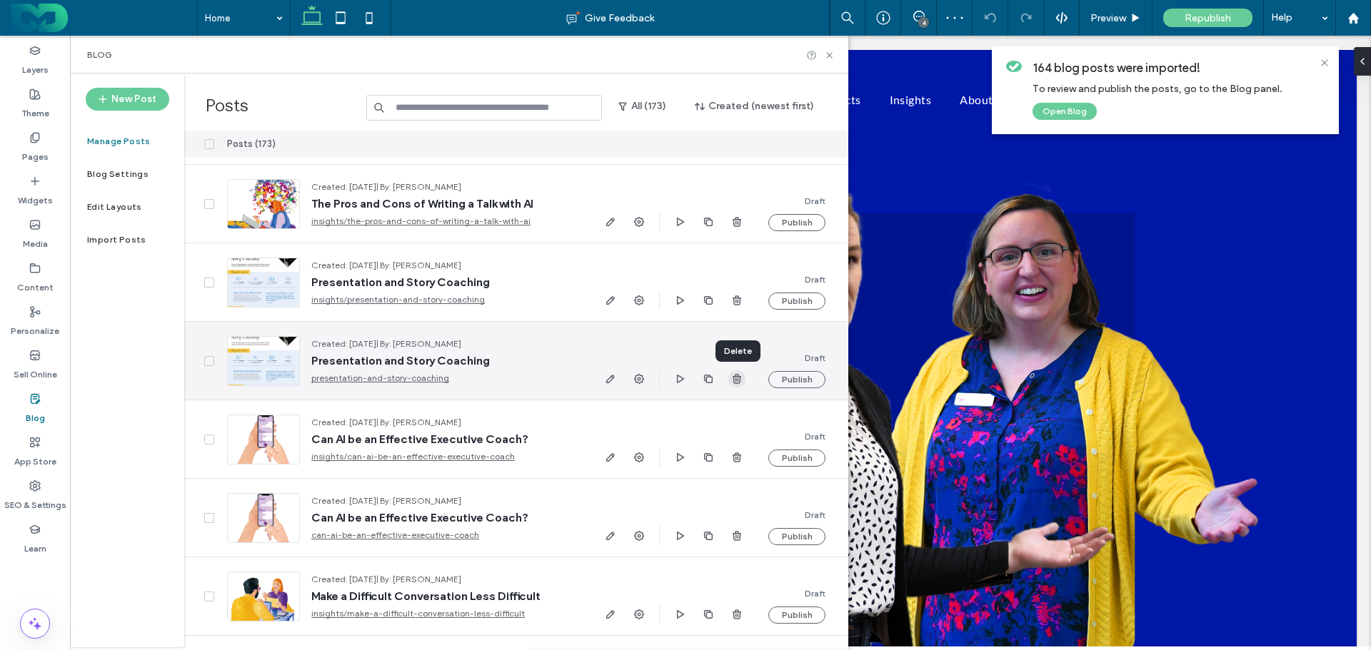
click at [732, 378] on icon "button" at bounding box center [736, 378] width 11 height 11
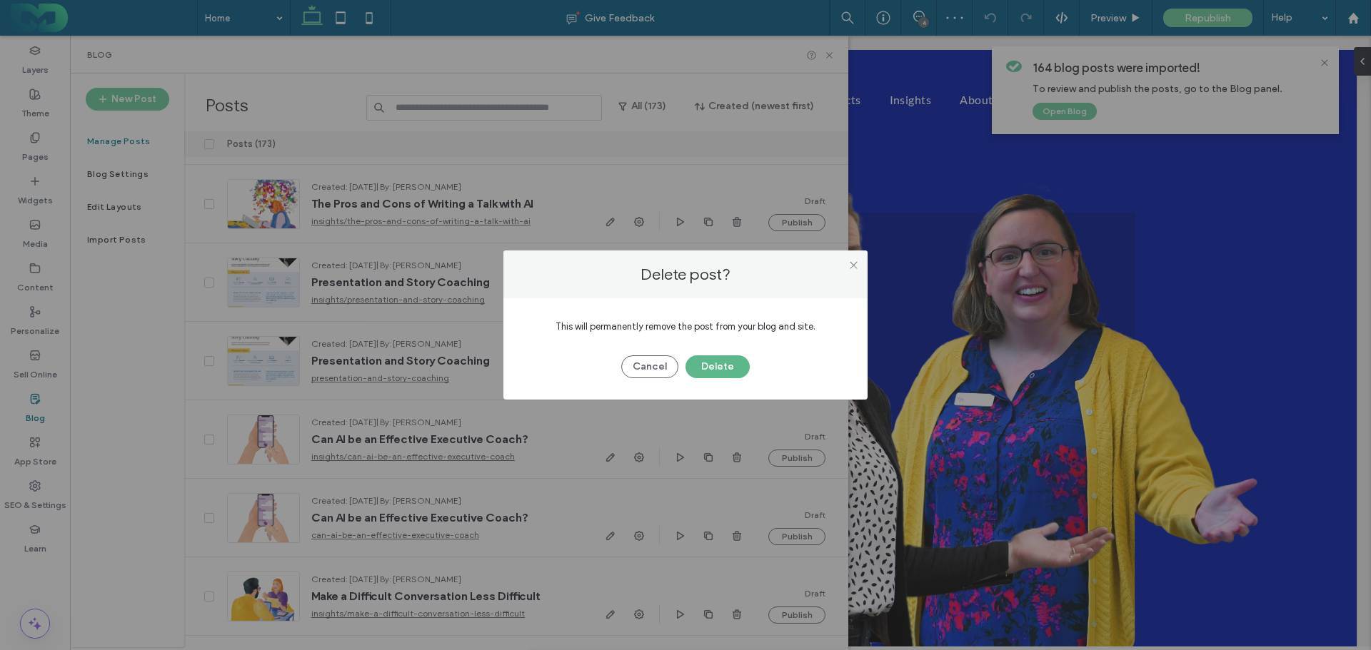
click at [711, 361] on button "Delete" at bounding box center [717, 366] width 64 height 23
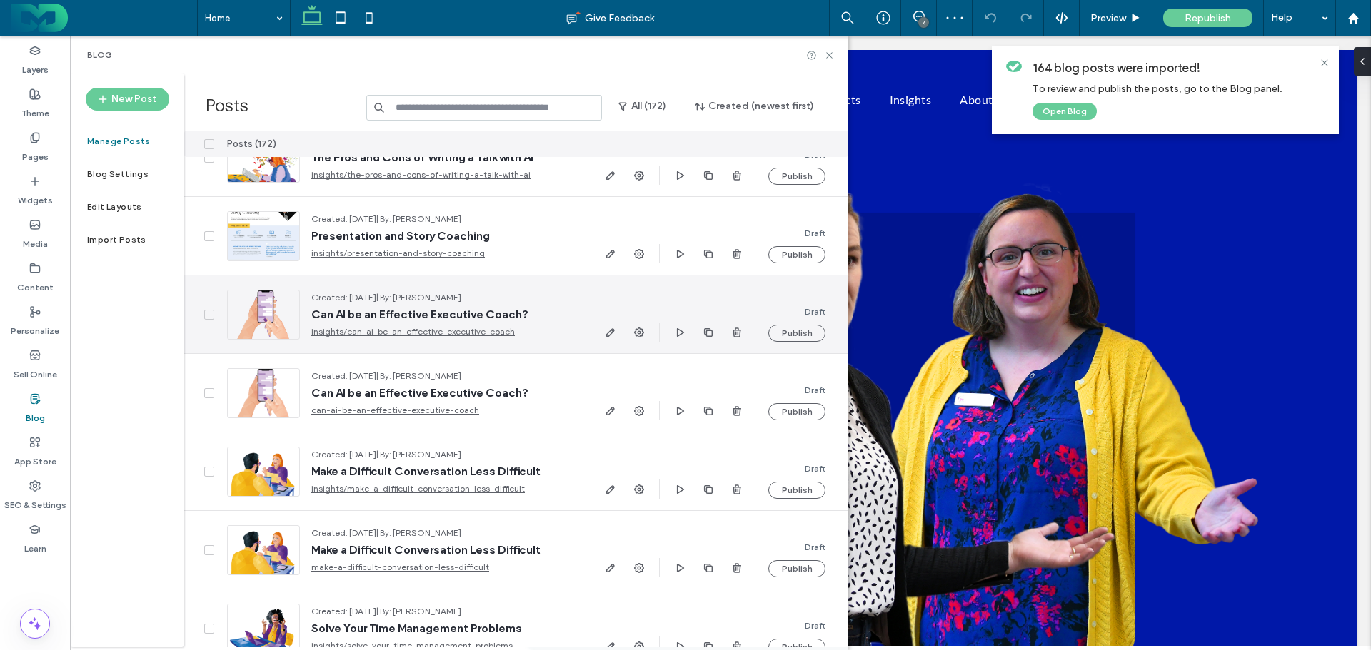
scroll to position [928, 0]
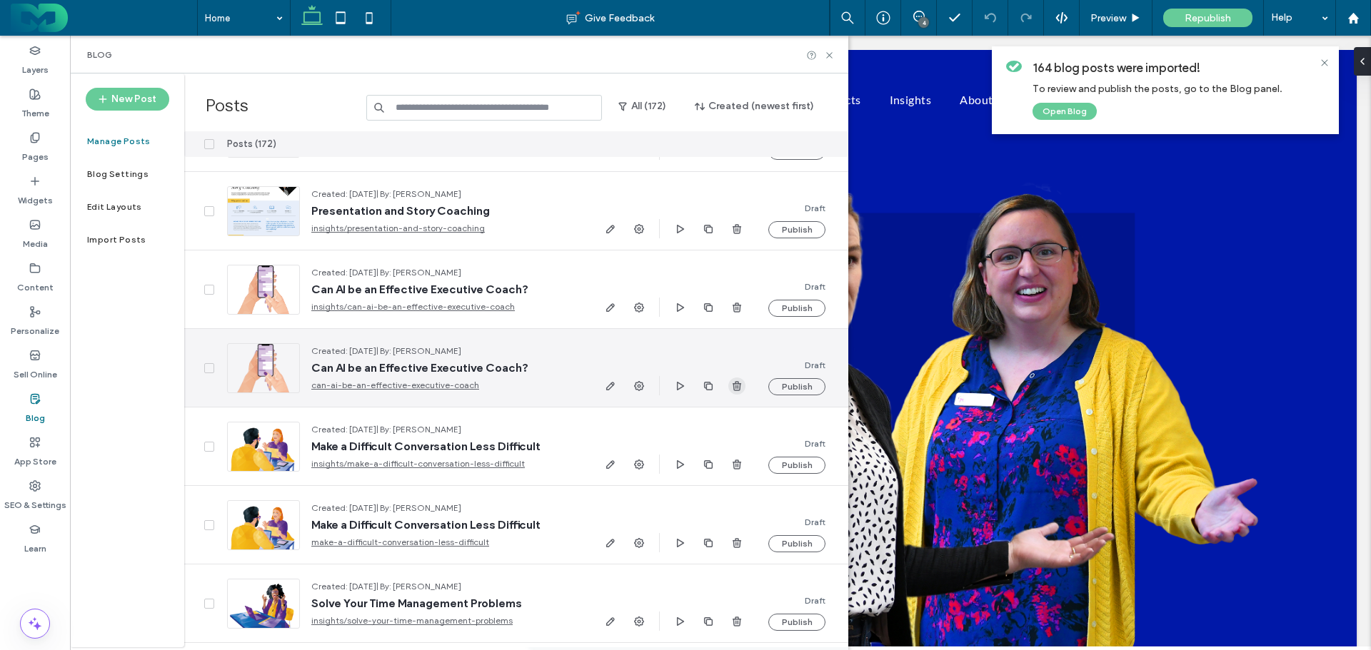
click at [736, 384] on icon "button" at bounding box center [736, 385] width 11 height 11
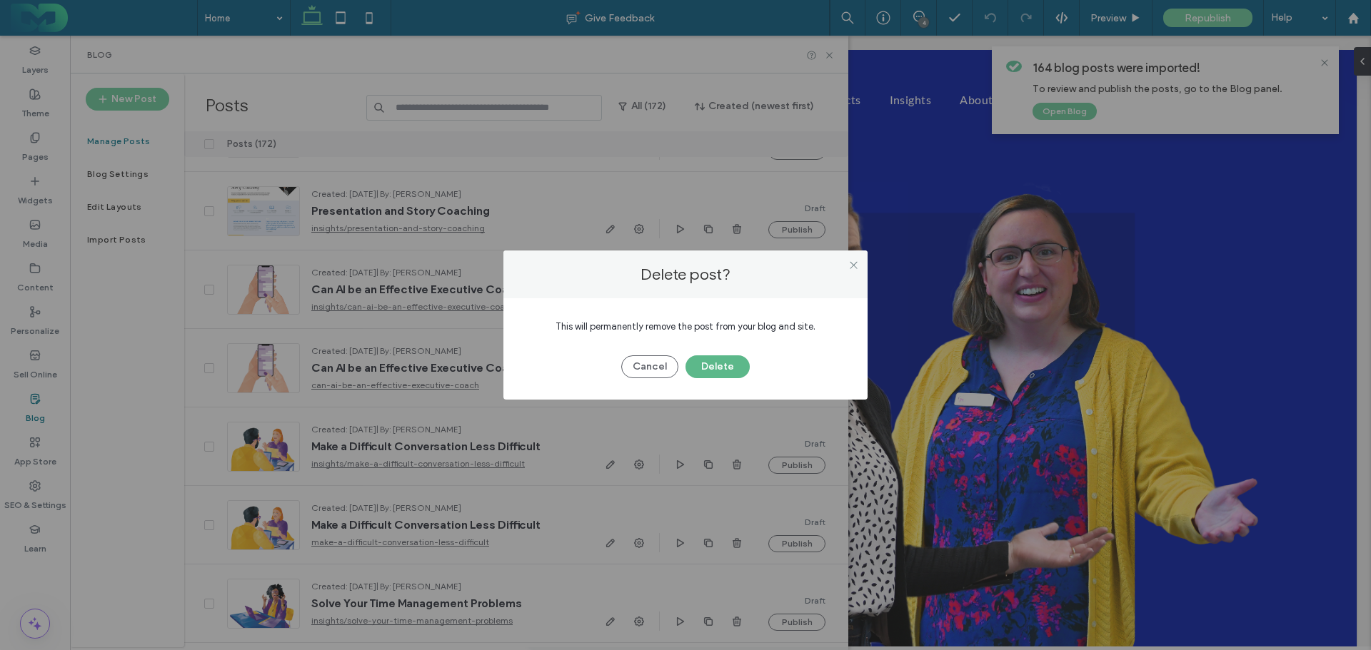
click at [702, 363] on button "Delete" at bounding box center [717, 366] width 64 height 23
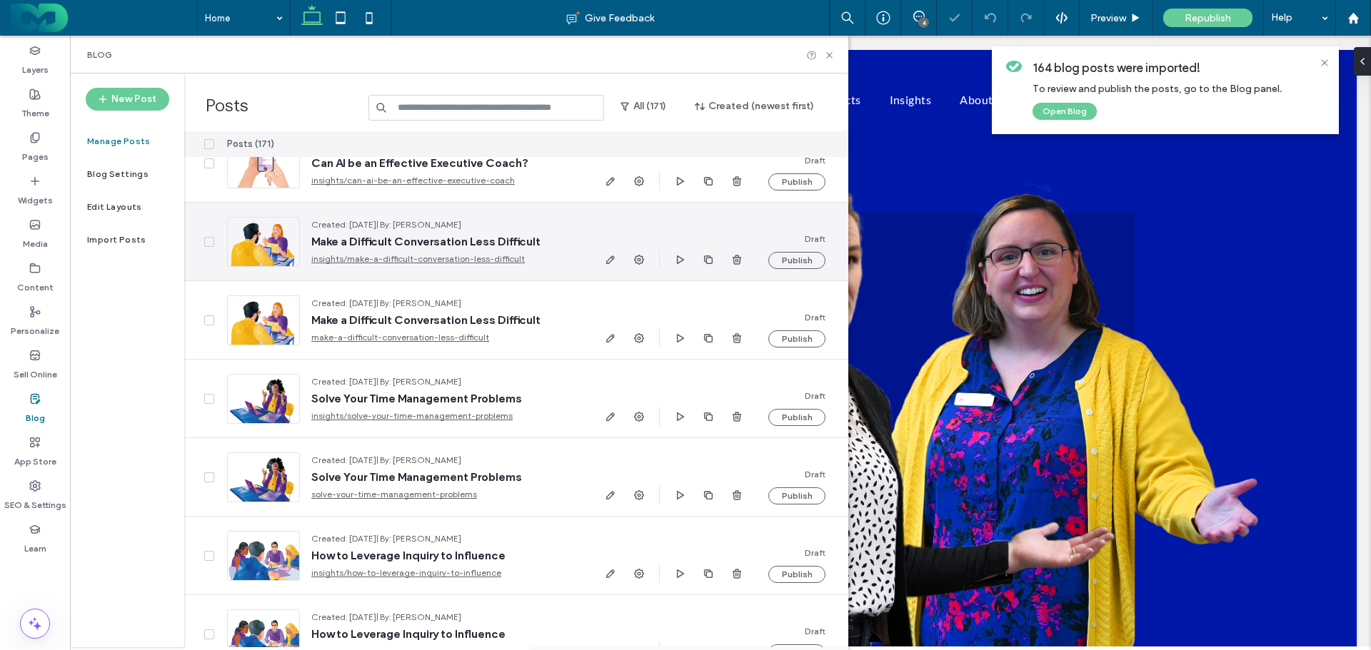
scroll to position [1071, 0]
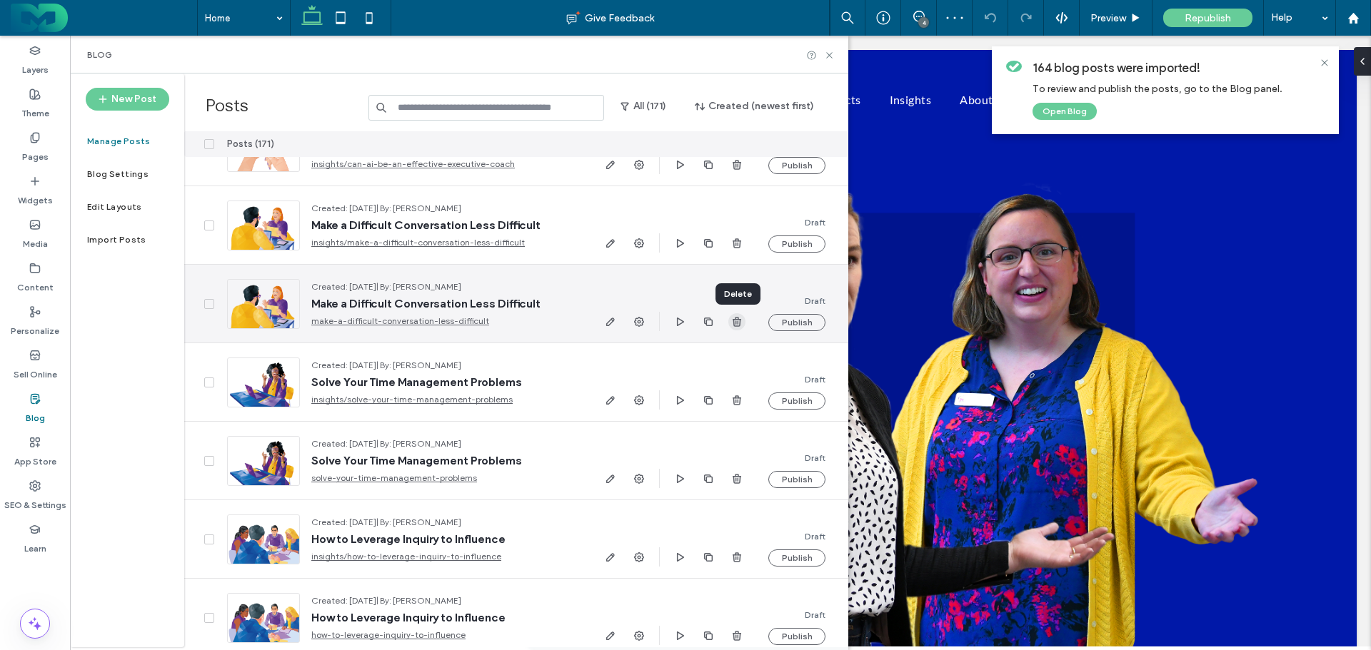
click at [739, 321] on icon "button" at bounding box center [736, 321] width 11 height 11
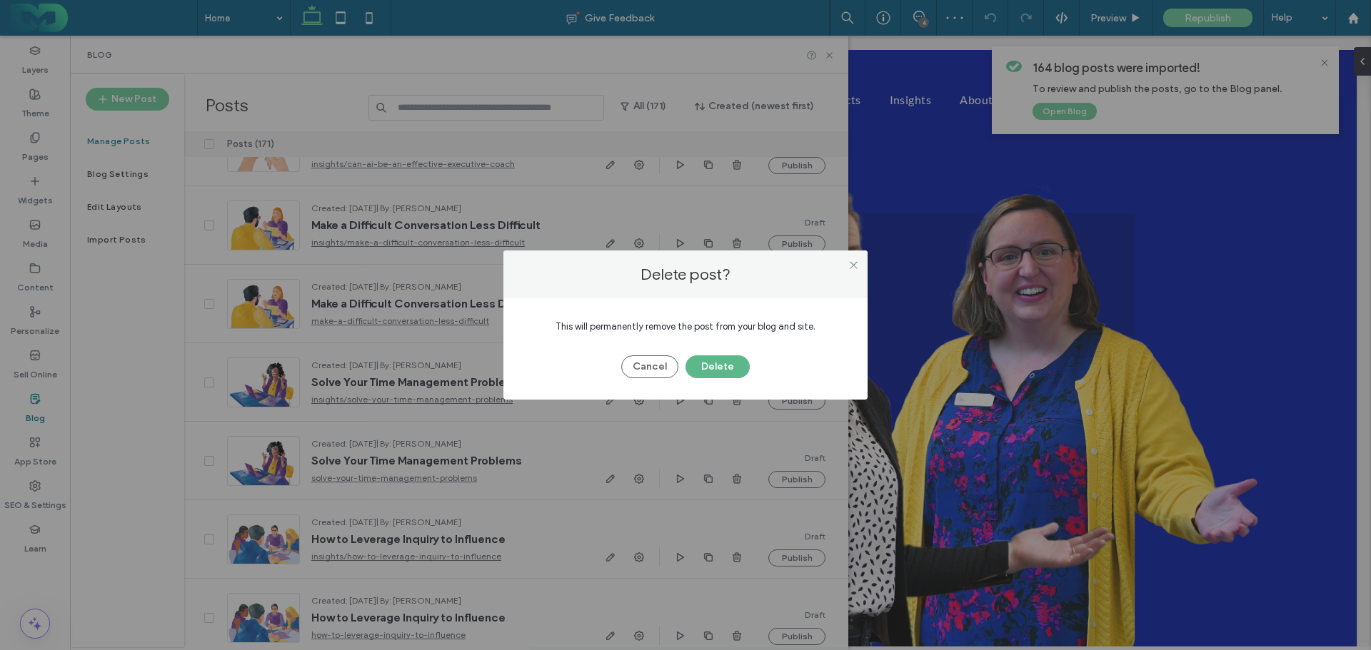
click at [730, 365] on button "Delete" at bounding box center [717, 366] width 64 height 23
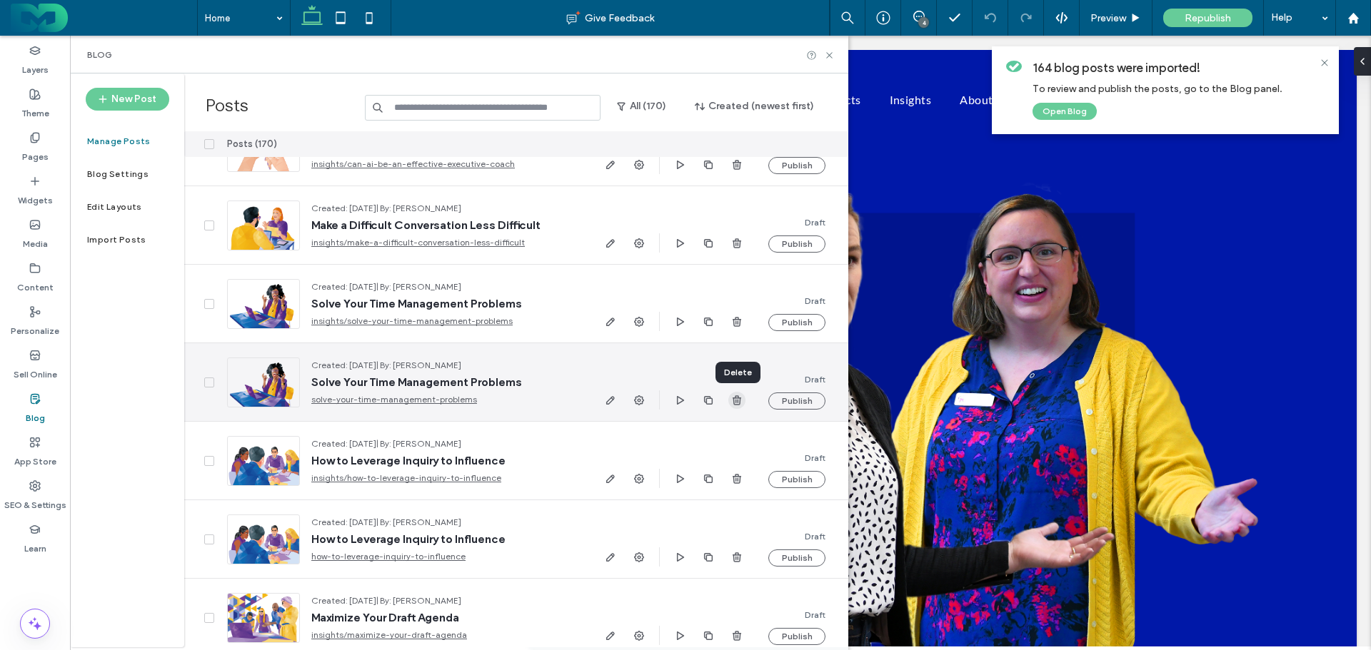
click at [740, 400] on use "button" at bounding box center [736, 399] width 9 height 9
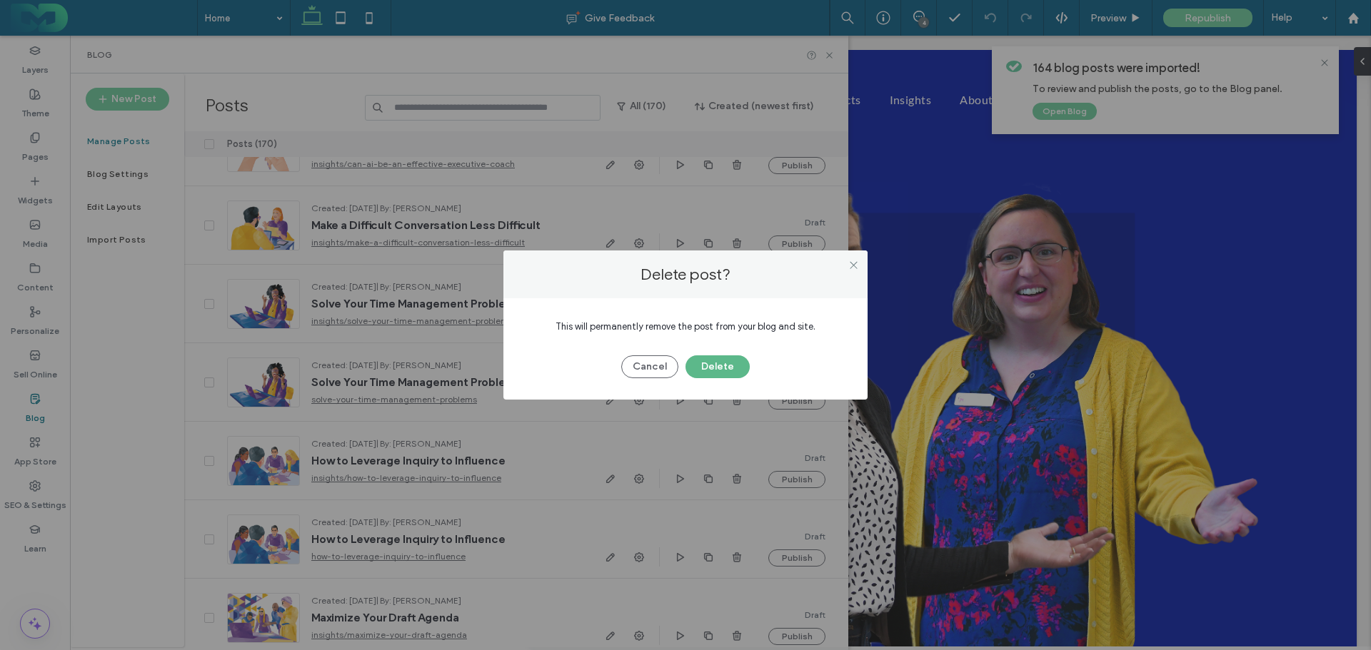
click at [717, 367] on button "Delete" at bounding box center [717, 366] width 64 height 23
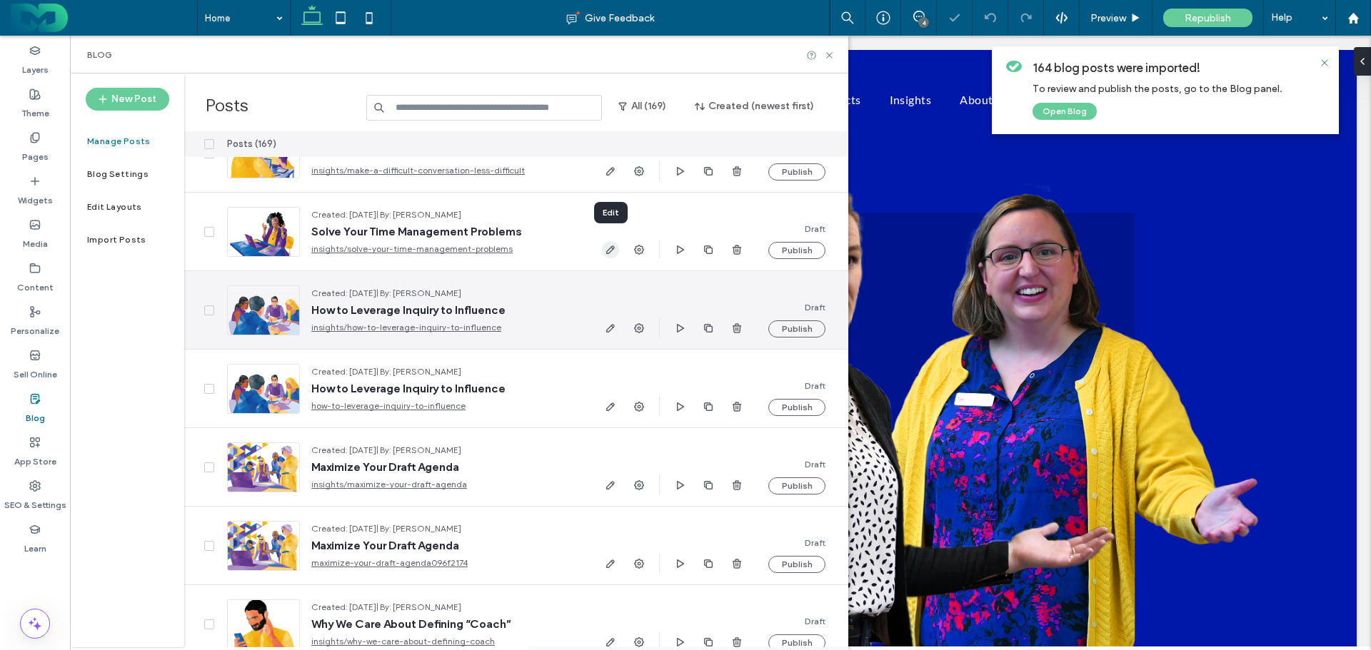
scroll to position [1214, 0]
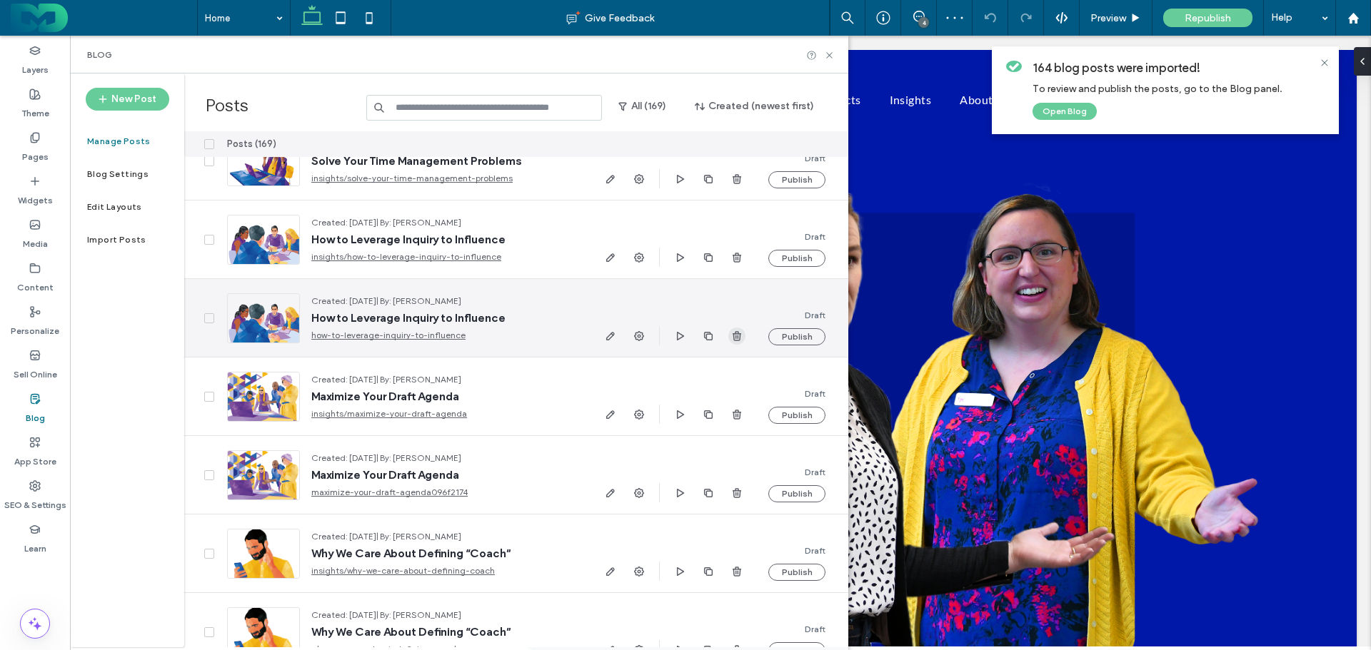
click at [733, 335] on use "button" at bounding box center [736, 335] width 9 height 9
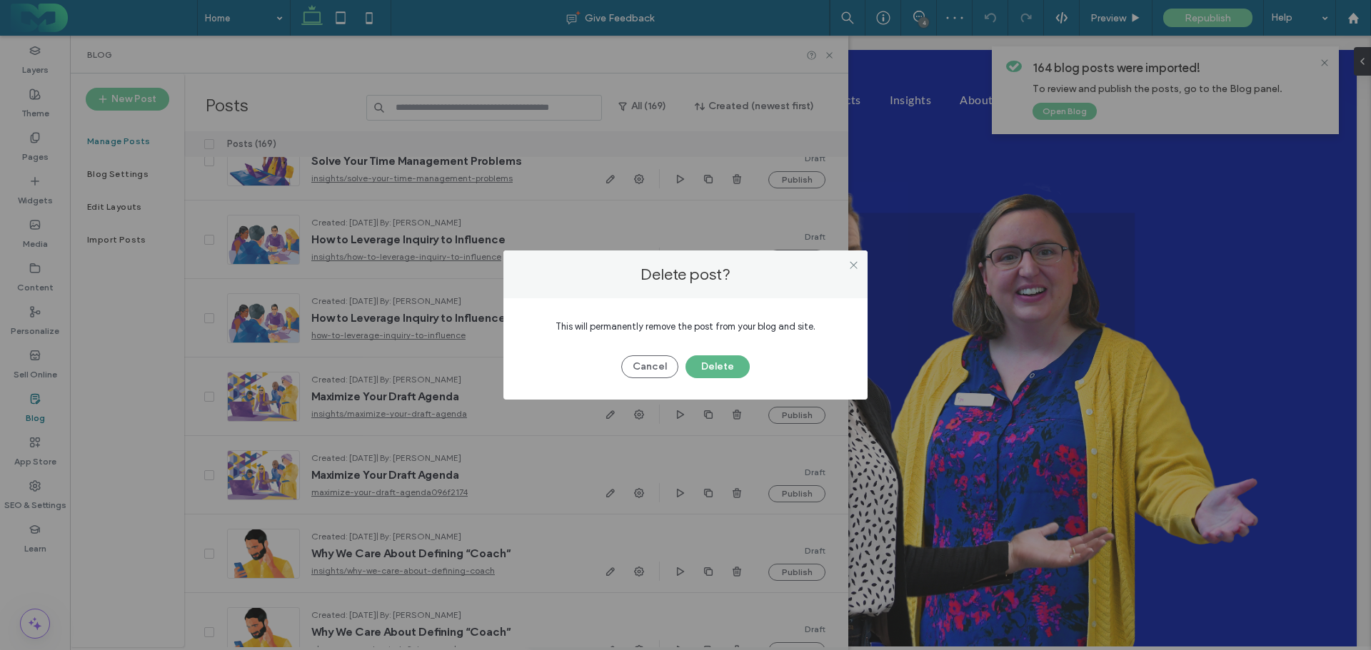
click at [732, 370] on button "Delete" at bounding box center [717, 366] width 64 height 23
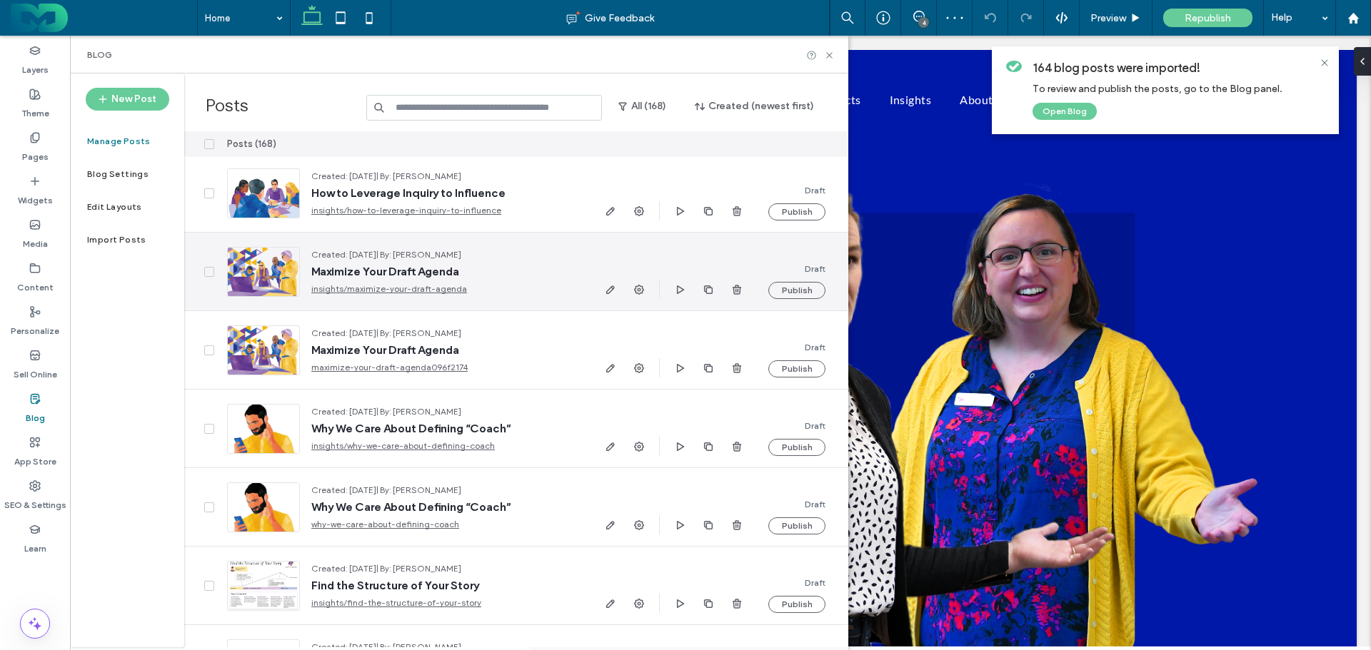
scroll to position [1285, 0]
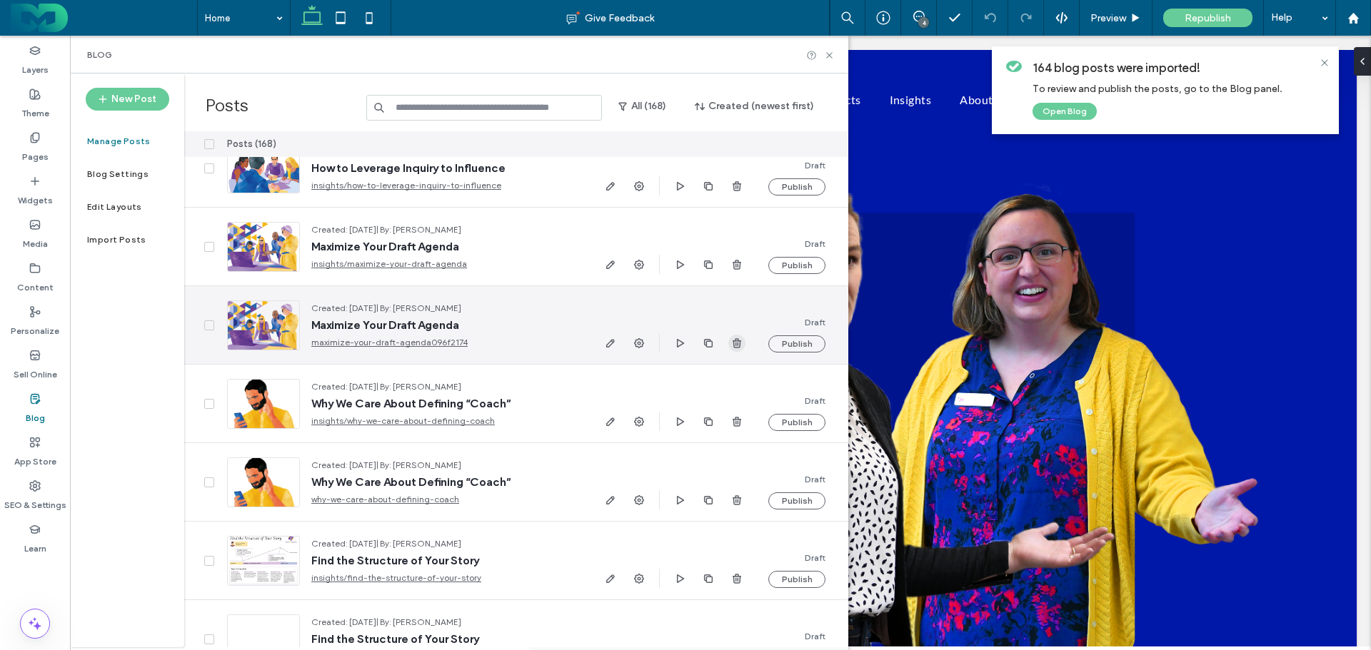
click at [737, 339] on use "button" at bounding box center [736, 342] width 9 height 9
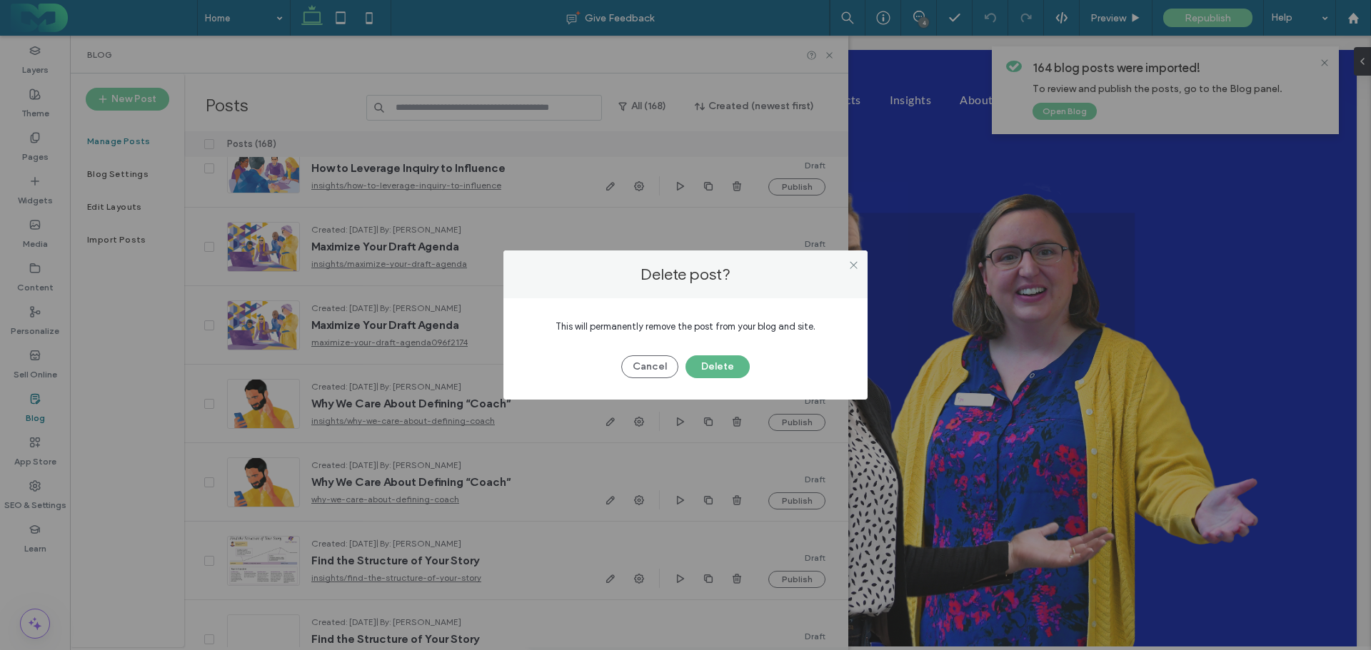
click at [718, 364] on button "Delete" at bounding box center [717, 366] width 64 height 23
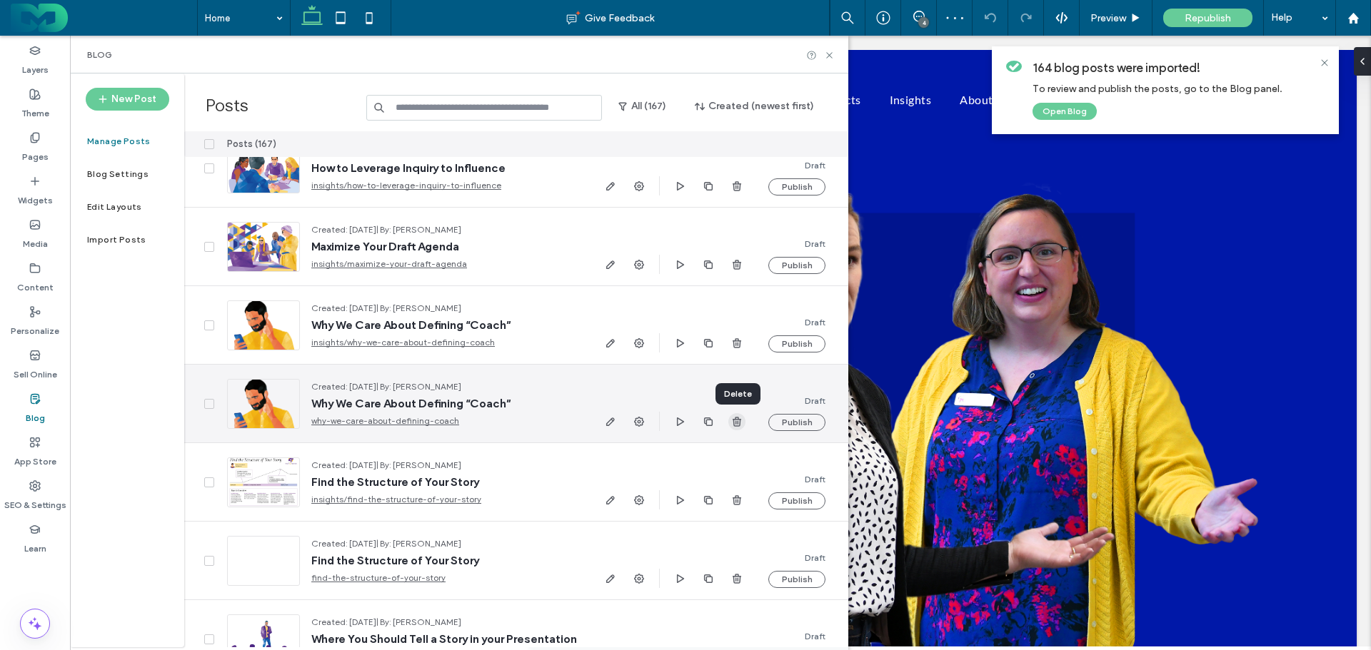
click at [734, 420] on use "button" at bounding box center [736, 421] width 9 height 9
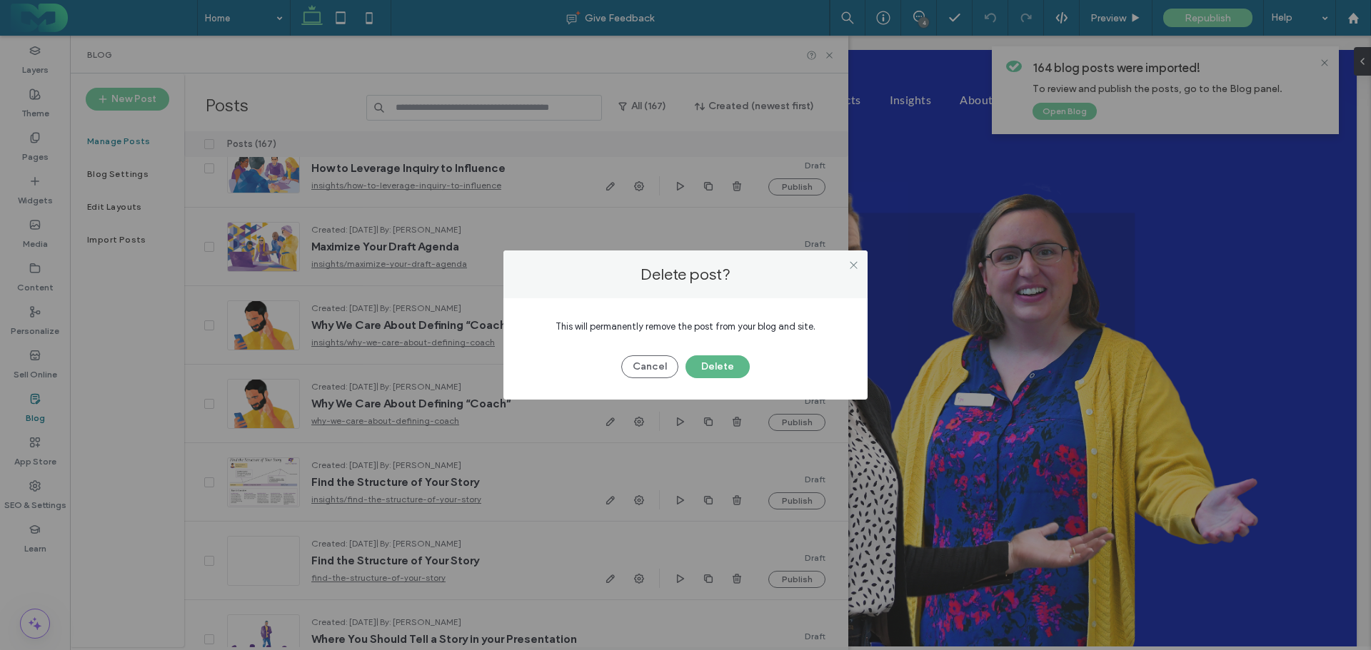
click at [712, 369] on button "Delete" at bounding box center [717, 366] width 64 height 23
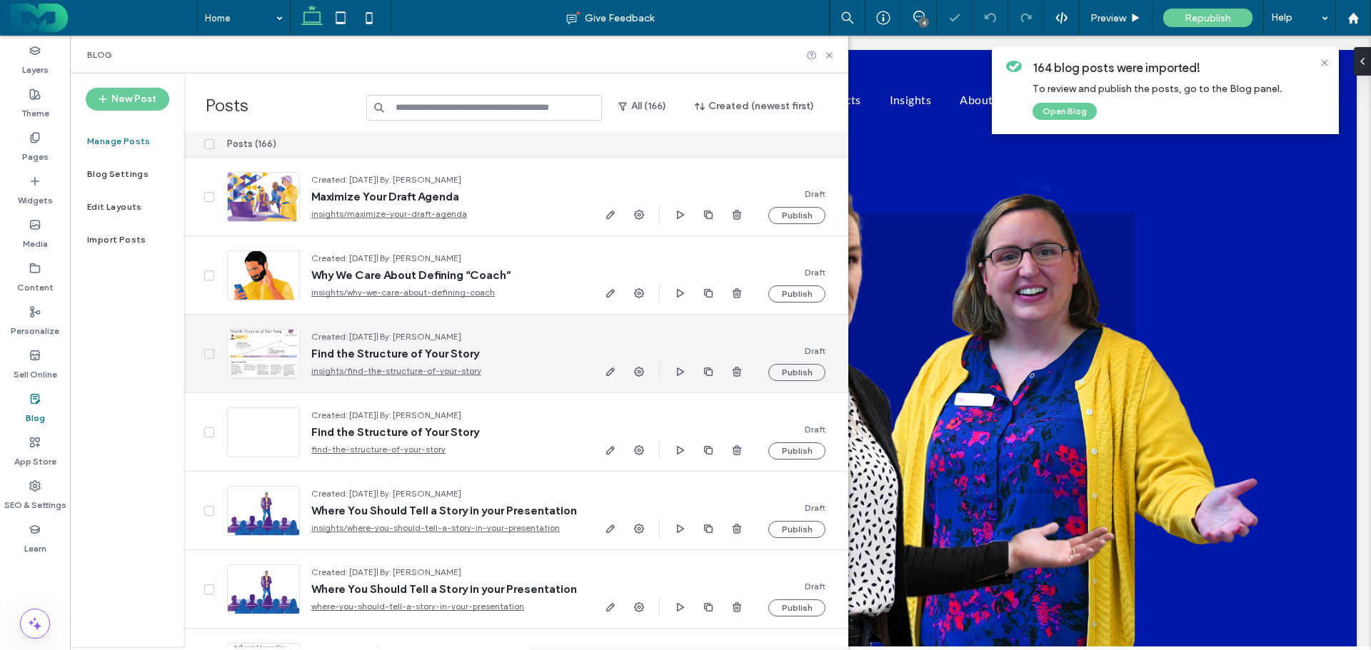
scroll to position [1356, 0]
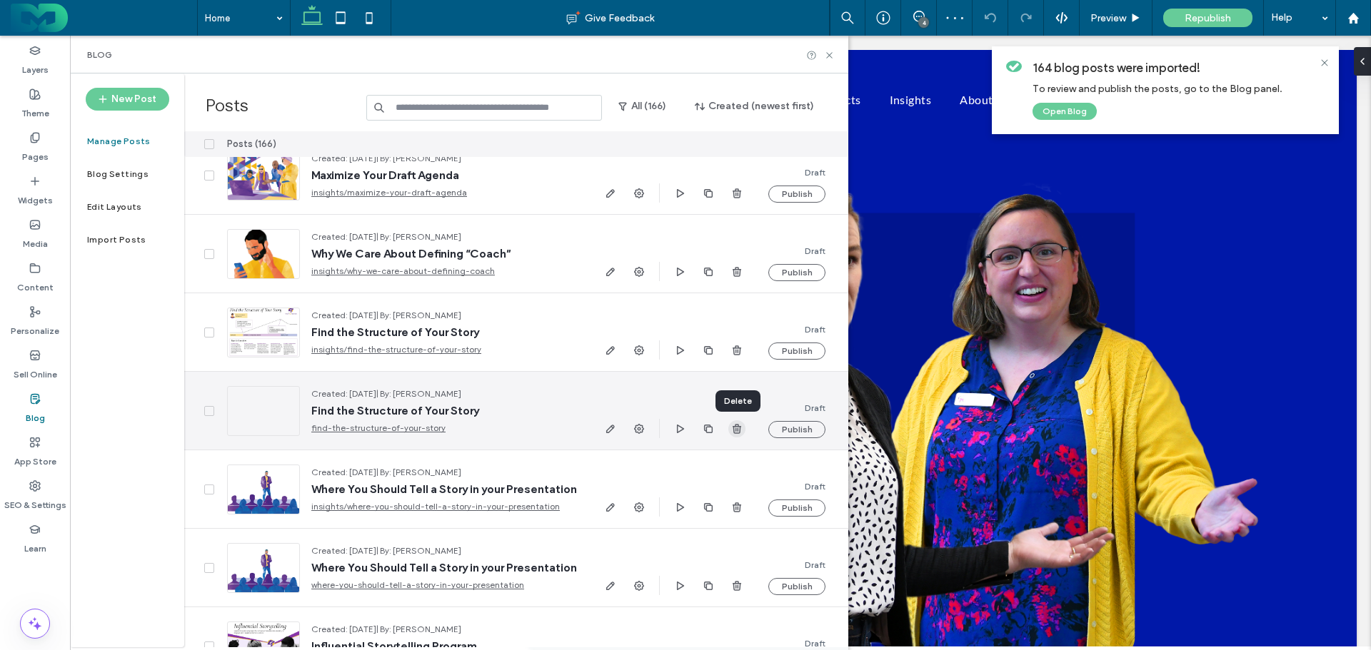
click at [737, 425] on use "button" at bounding box center [736, 428] width 9 height 9
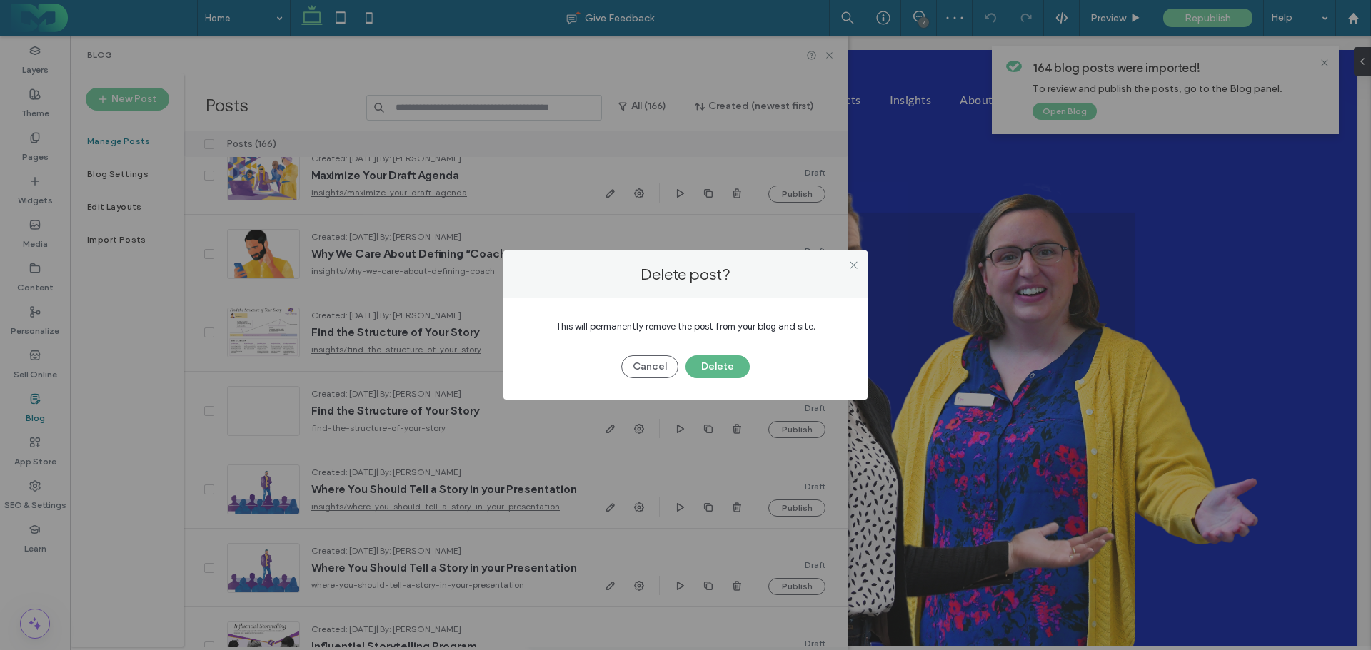
click at [729, 363] on button "Delete" at bounding box center [717, 366] width 64 height 23
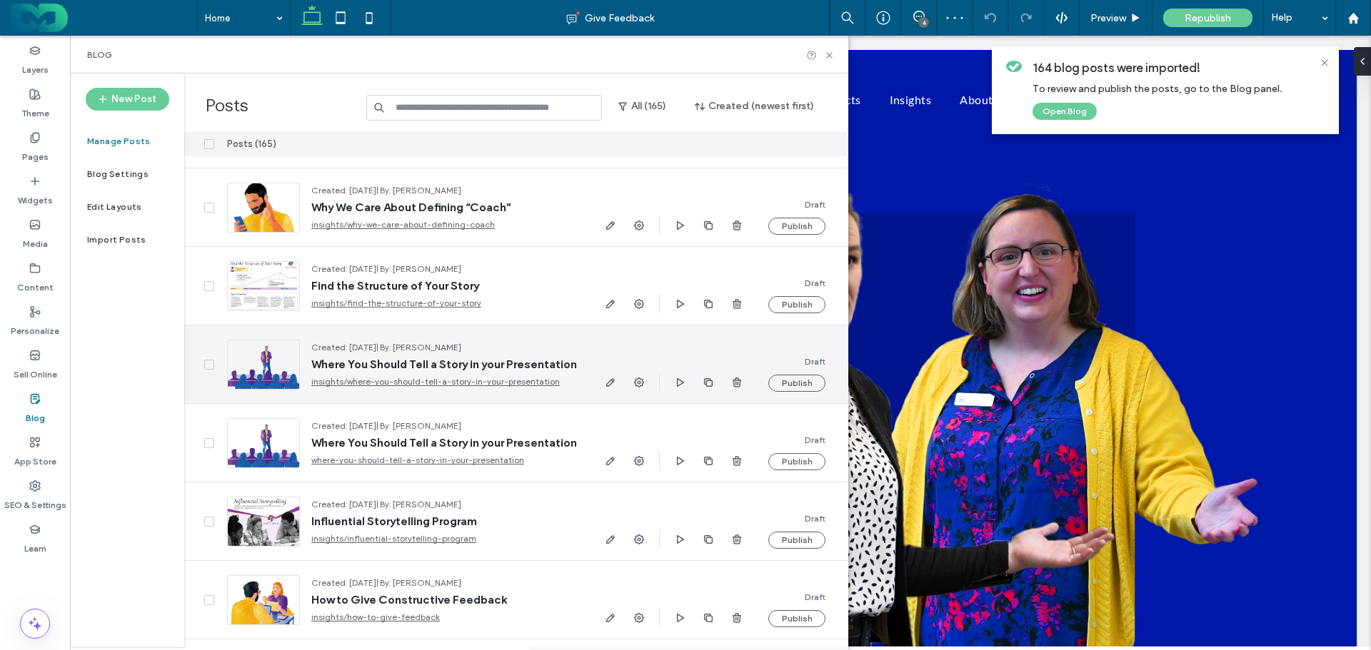
scroll to position [1428, 0]
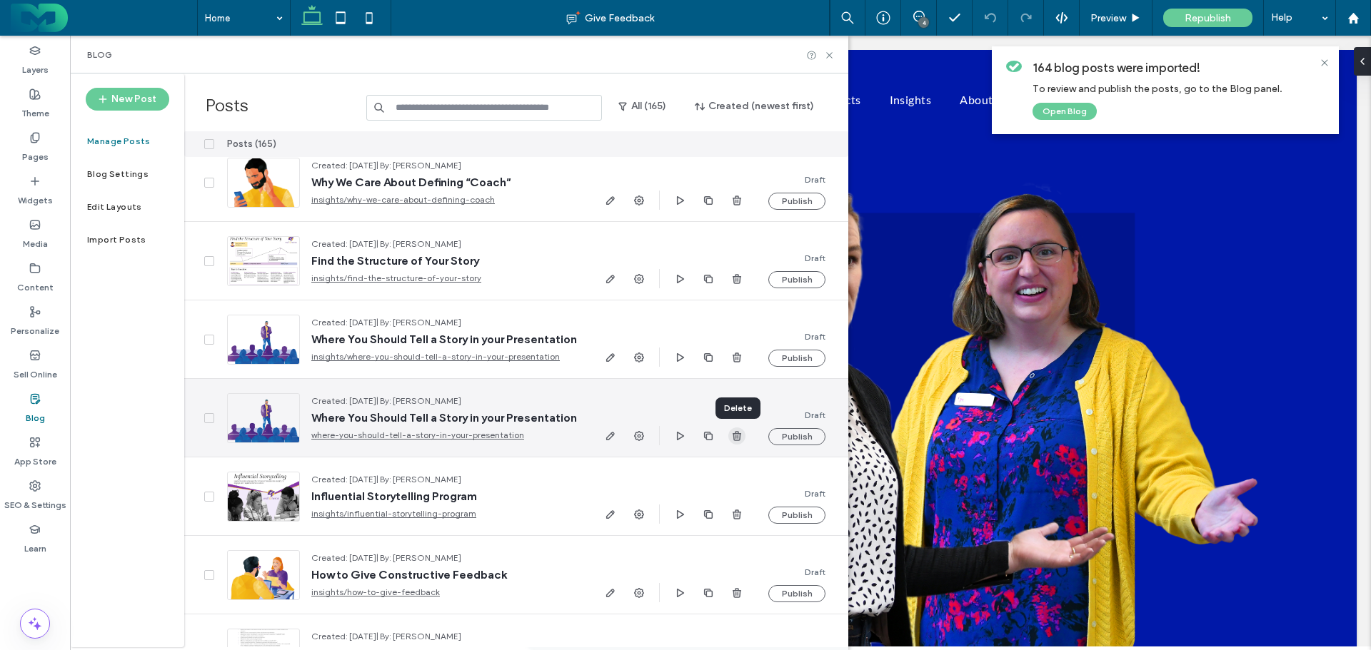
click at [735, 433] on icon "button" at bounding box center [736, 435] width 11 height 11
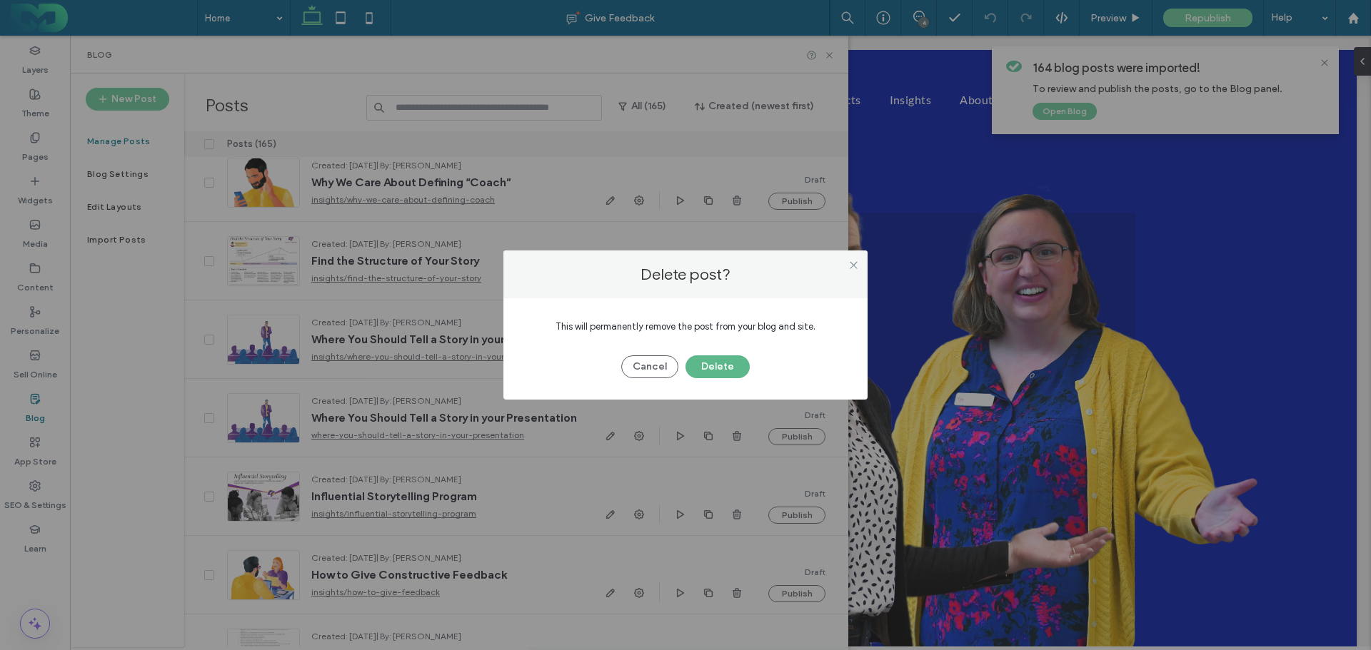
click at [716, 363] on button "Delete" at bounding box center [717, 366] width 64 height 23
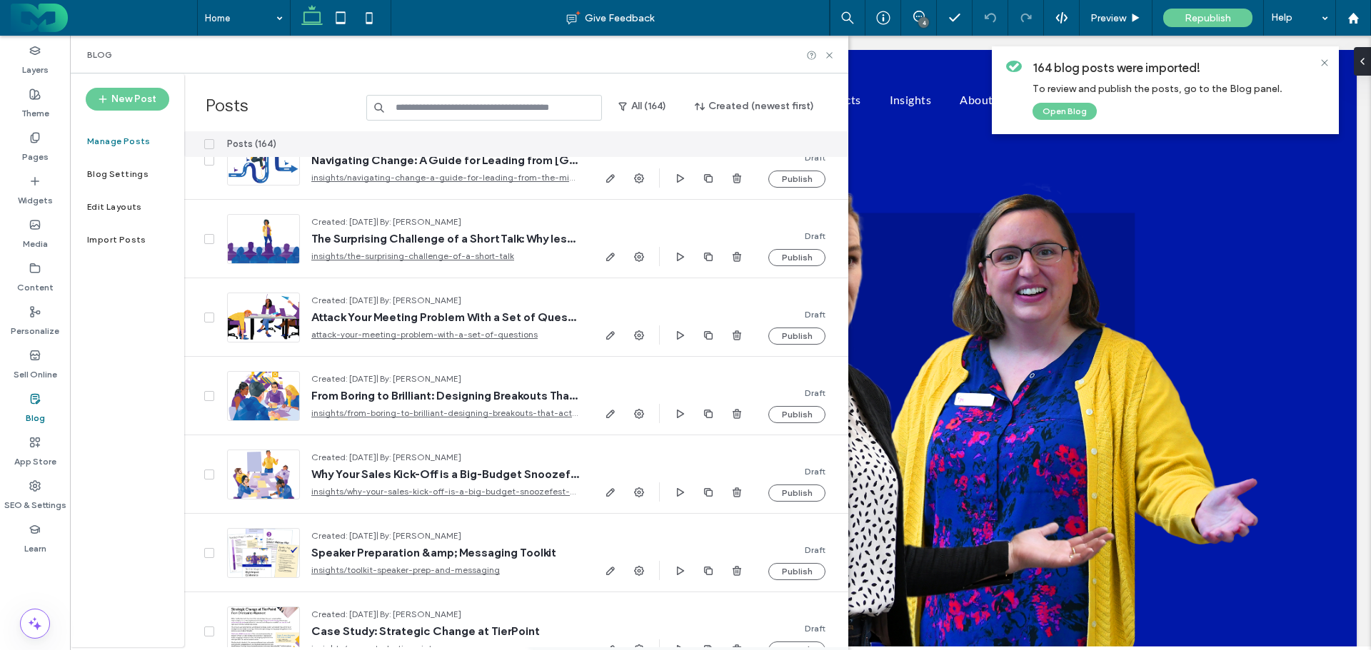
scroll to position [0, 0]
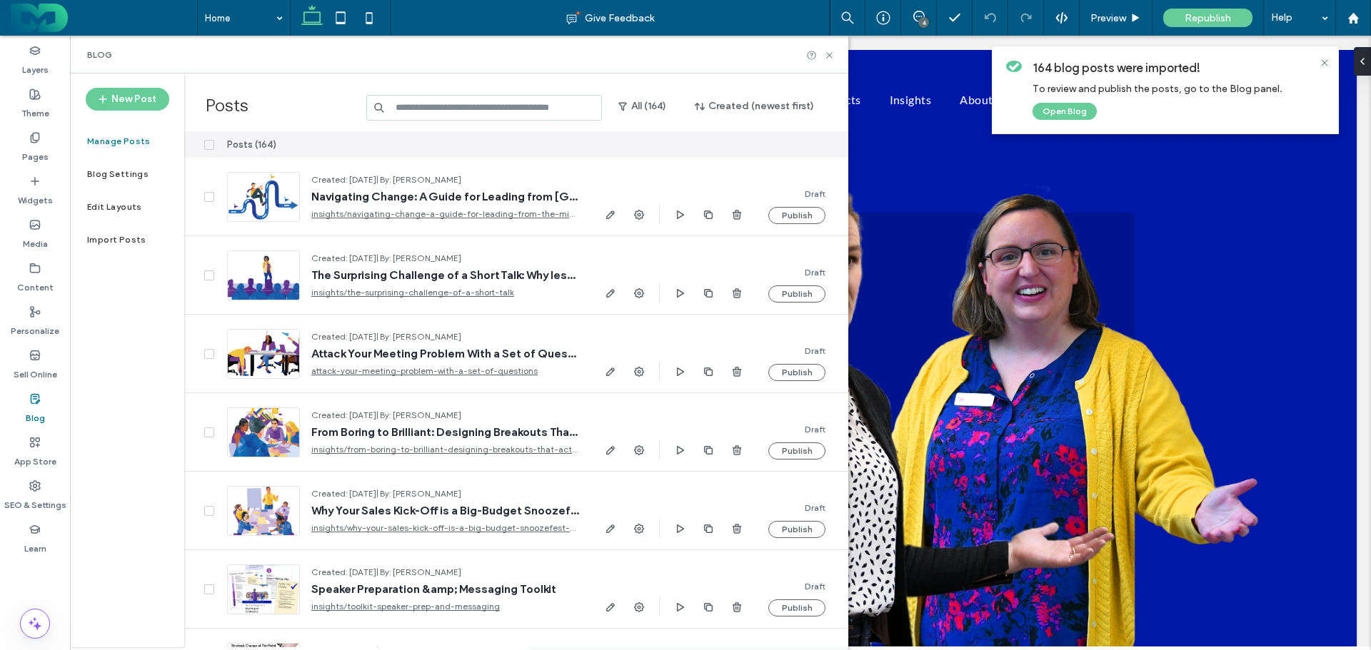
click at [587, 56] on div "Blog" at bounding box center [459, 54] width 744 height 11
drag, startPoint x: 825, startPoint y: 143, endPoint x: 1321, endPoint y: 61, distance: 502.3
click at [1321, 61] on icon at bounding box center [1323, 62] width 11 height 11
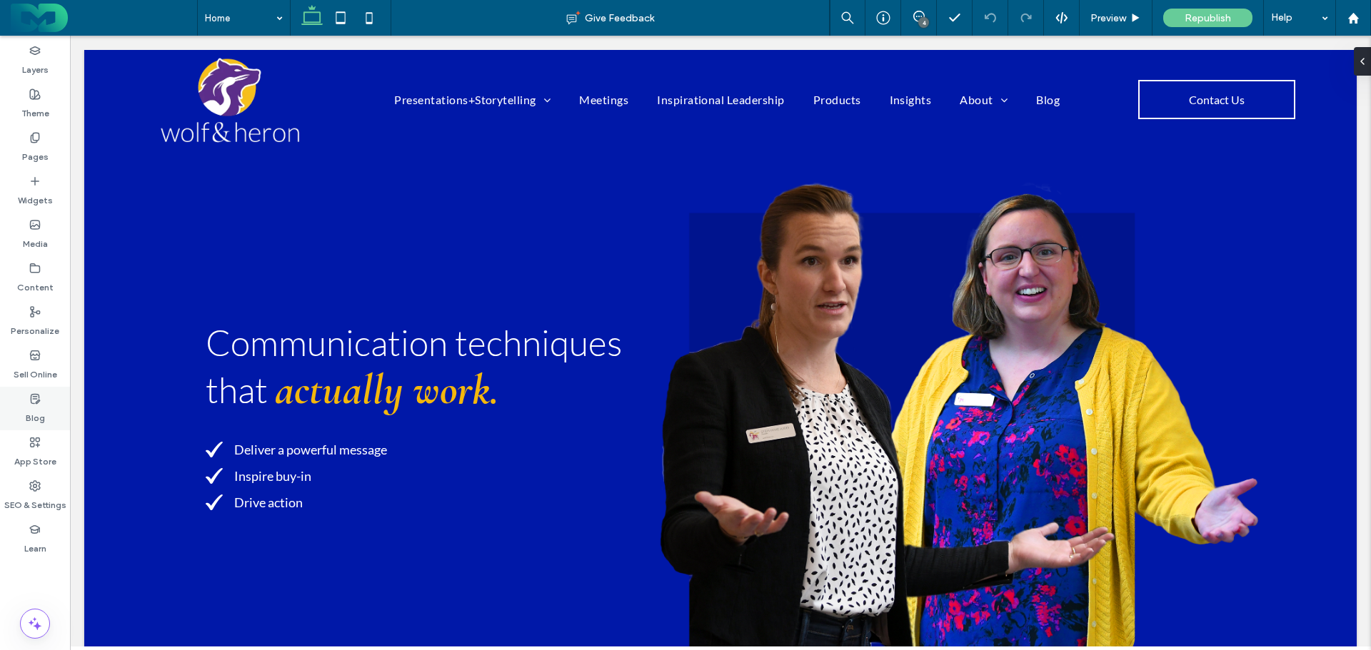
click at [34, 394] on use at bounding box center [35, 398] width 9 height 9
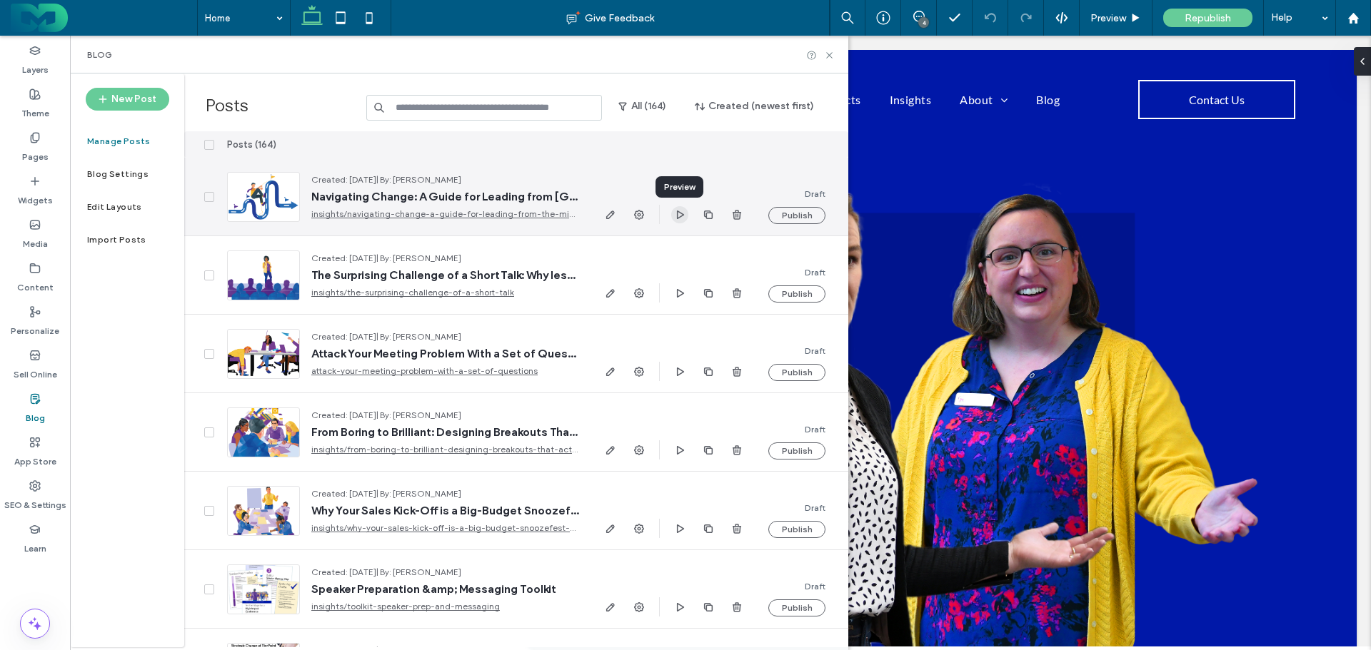
click at [680, 214] on icon "button" at bounding box center [679, 214] width 11 height 11
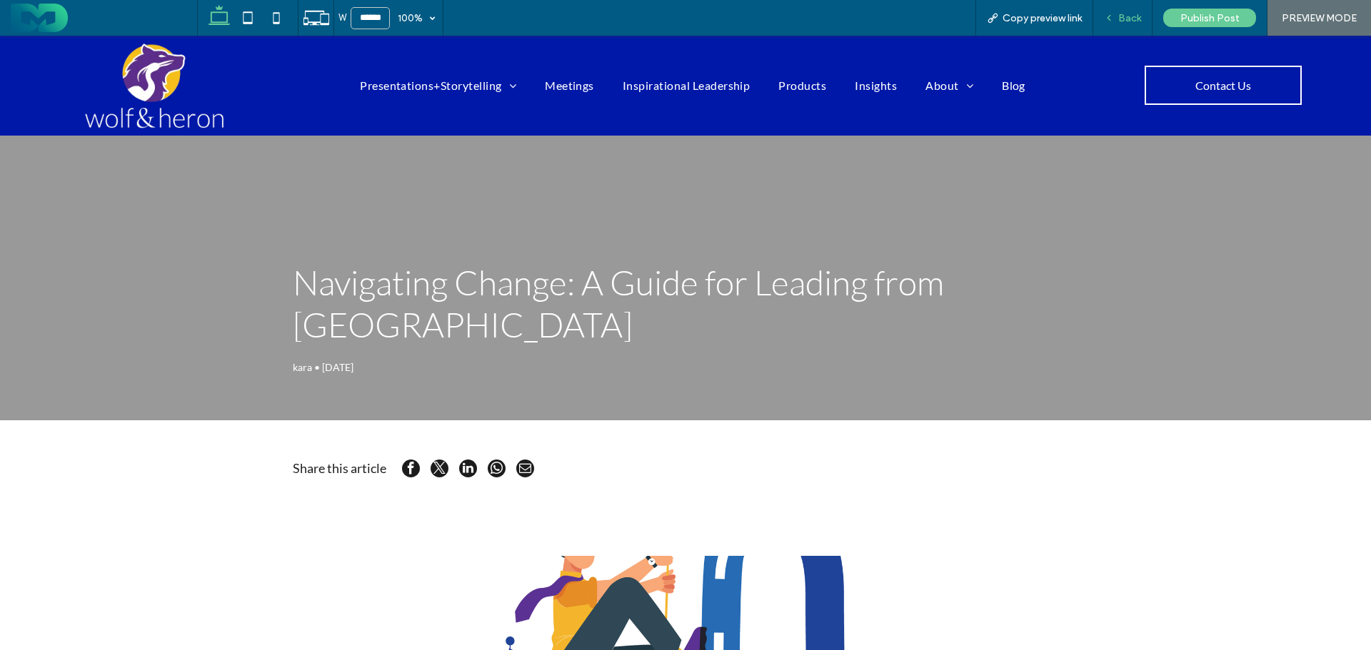
click at [1125, 17] on span "Back" at bounding box center [1129, 18] width 23 height 12
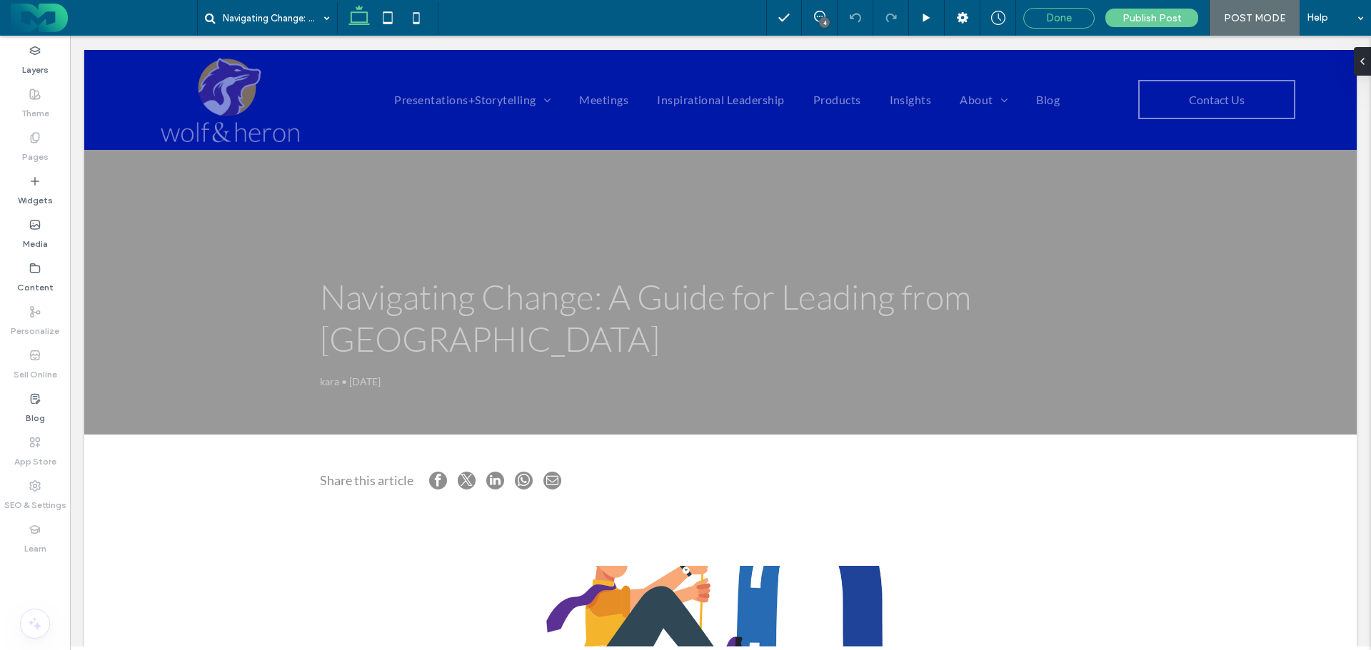
click at [1054, 18] on span "Done" at bounding box center [1059, 17] width 26 height 13
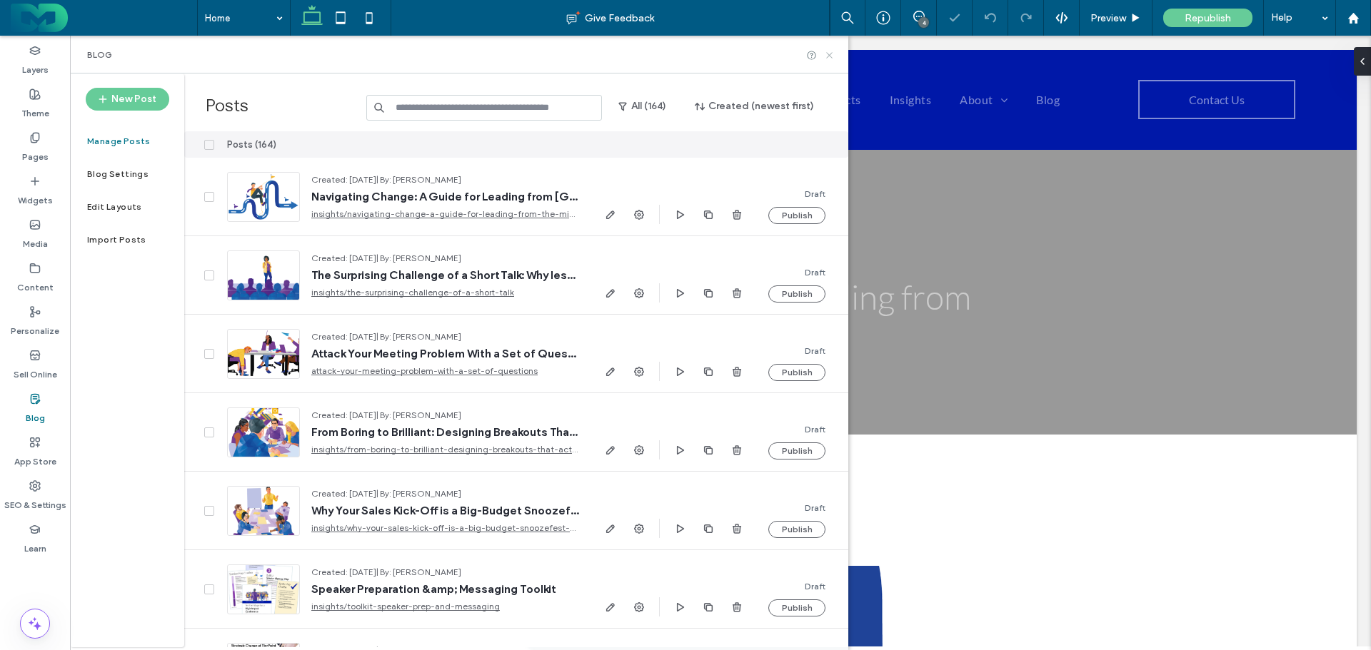
click at [828, 55] on icon at bounding box center [829, 55] width 11 height 11
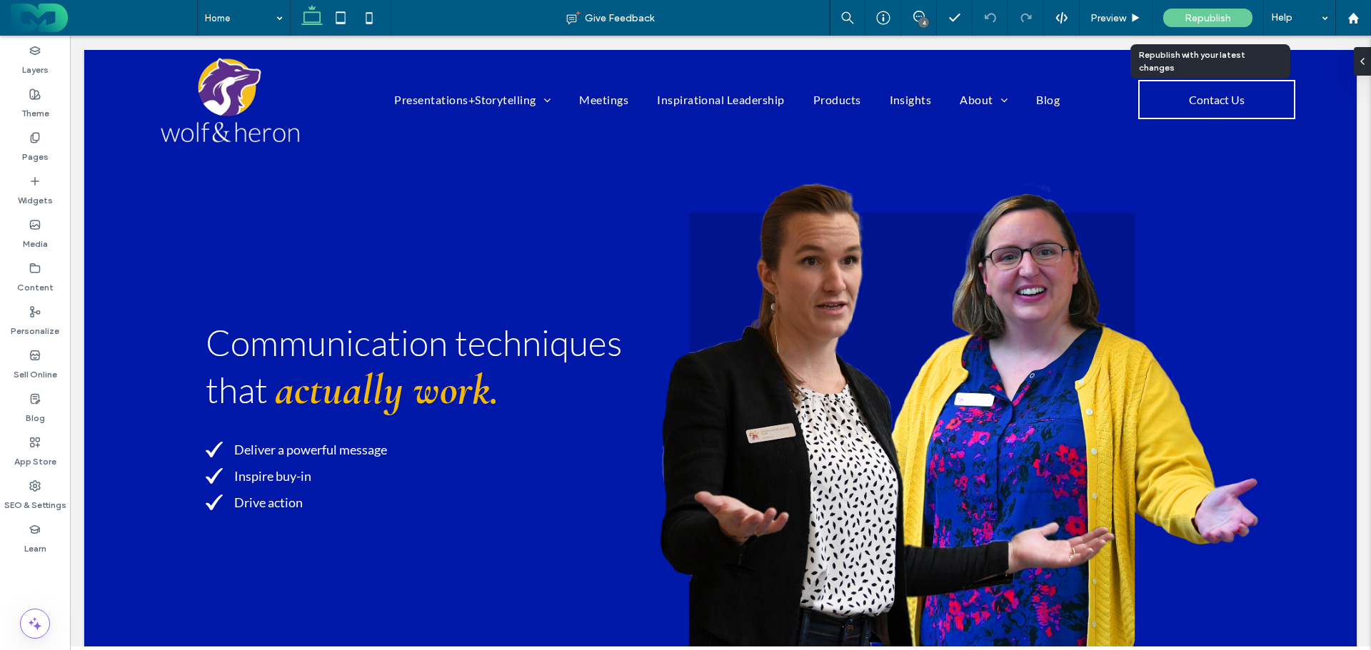
click at [1205, 21] on span "Republish" at bounding box center [1207, 18] width 46 height 12
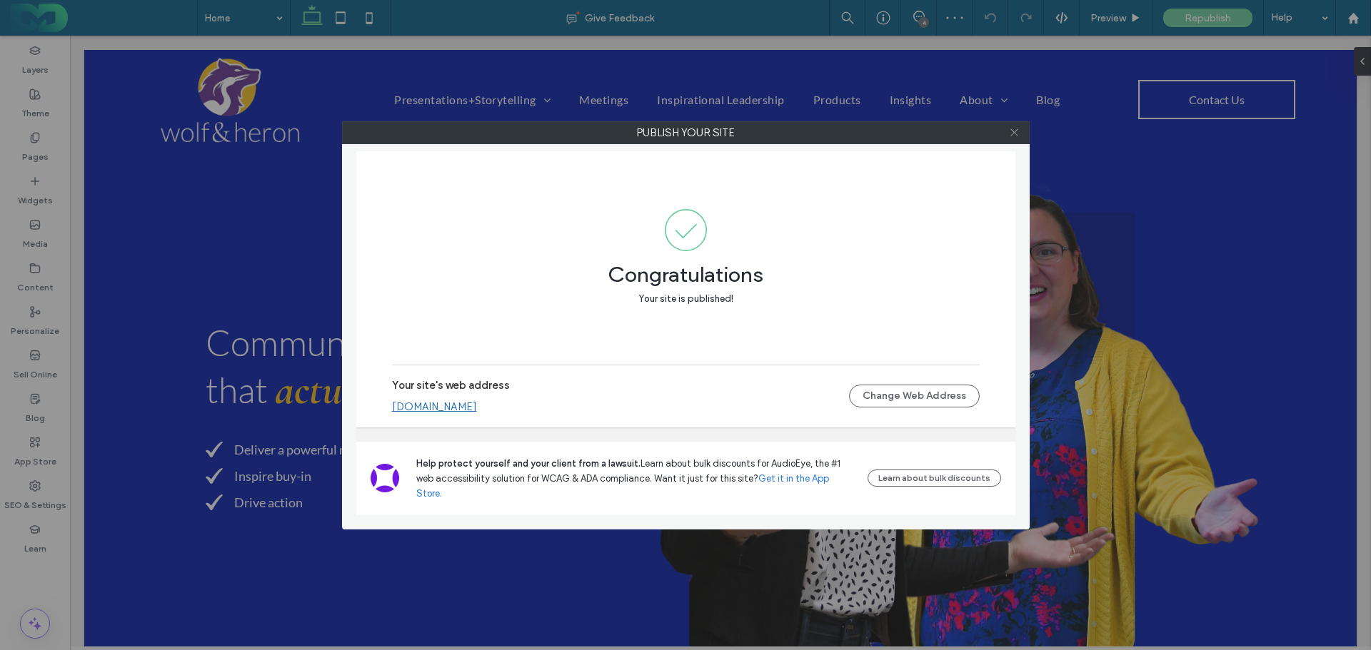
click at [1012, 134] on icon at bounding box center [1014, 132] width 11 height 11
